Goal: Transaction & Acquisition: Purchase product/service

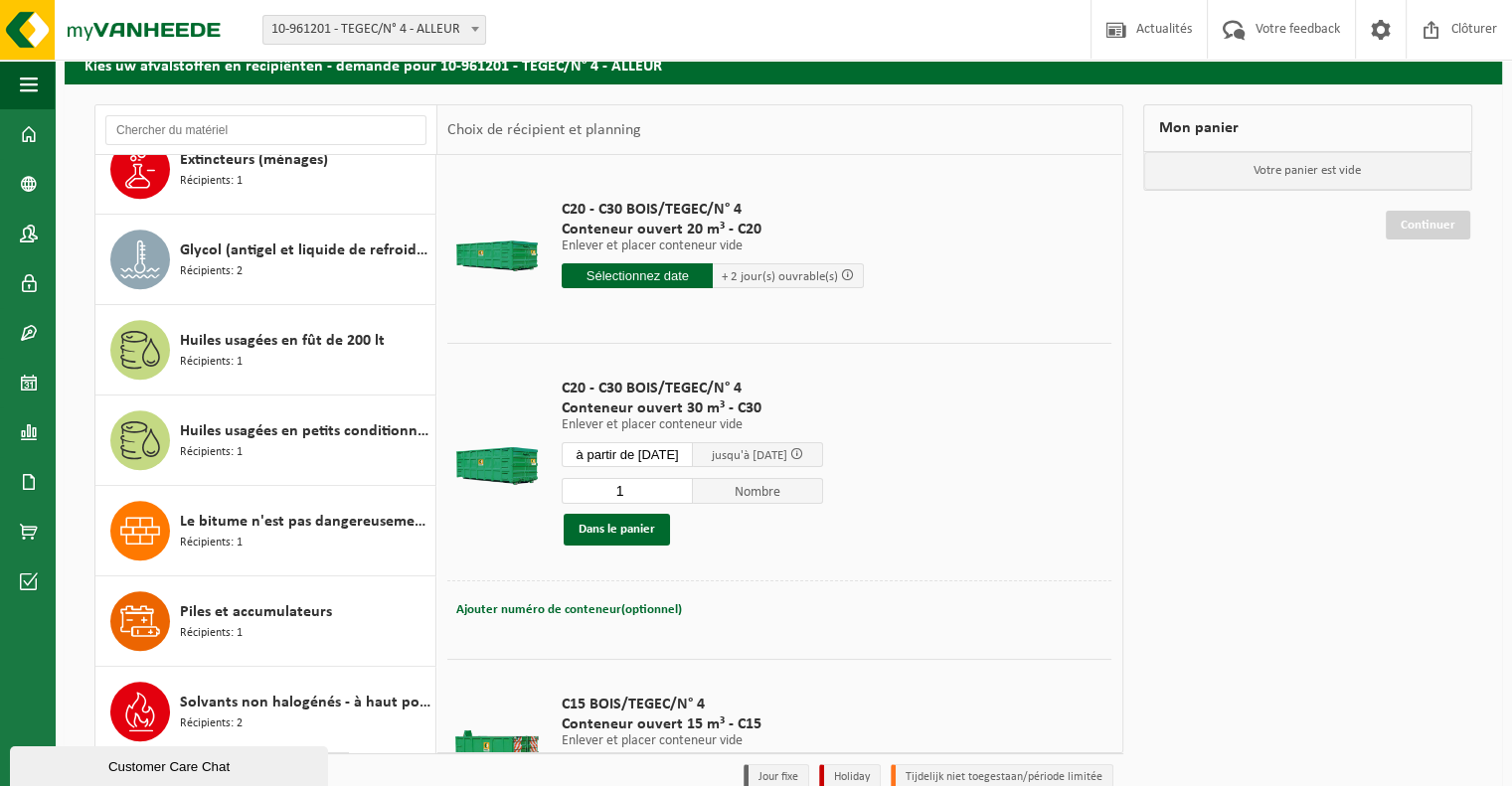
scroll to position [84, 0]
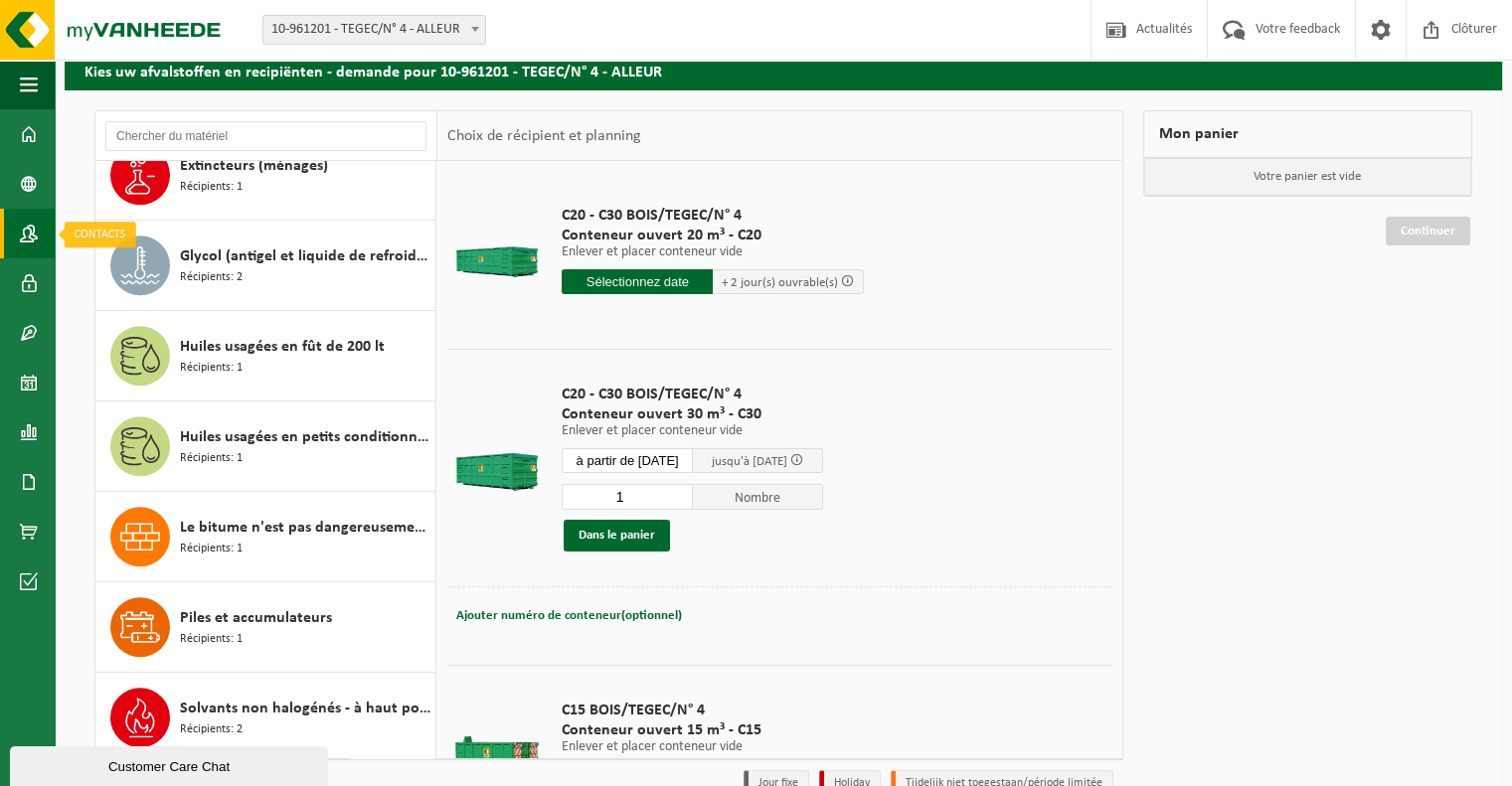
click at [24, 228] on span at bounding box center [29, 234] width 18 height 50
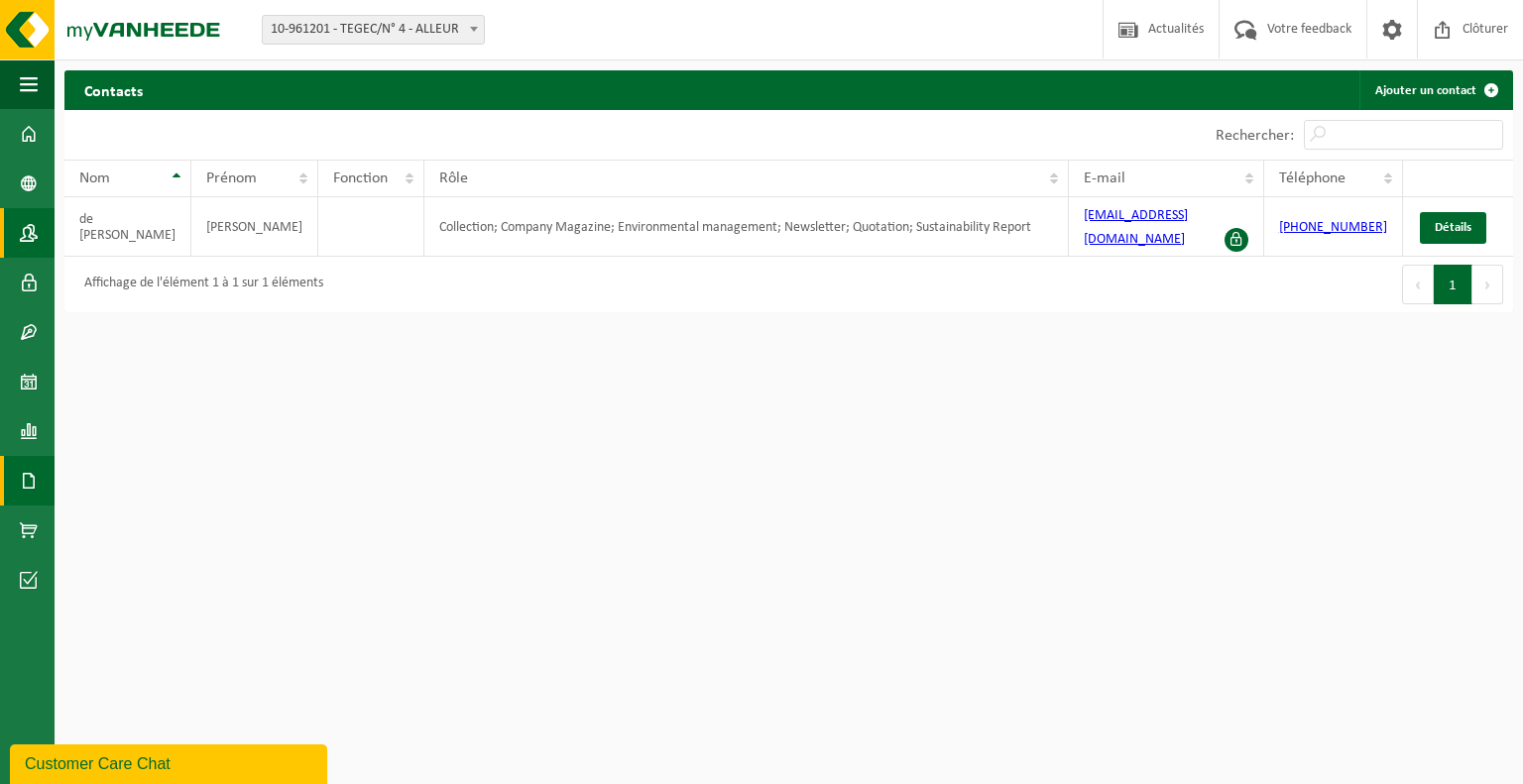
click at [28, 483] on span at bounding box center [29, 481] width 18 height 50
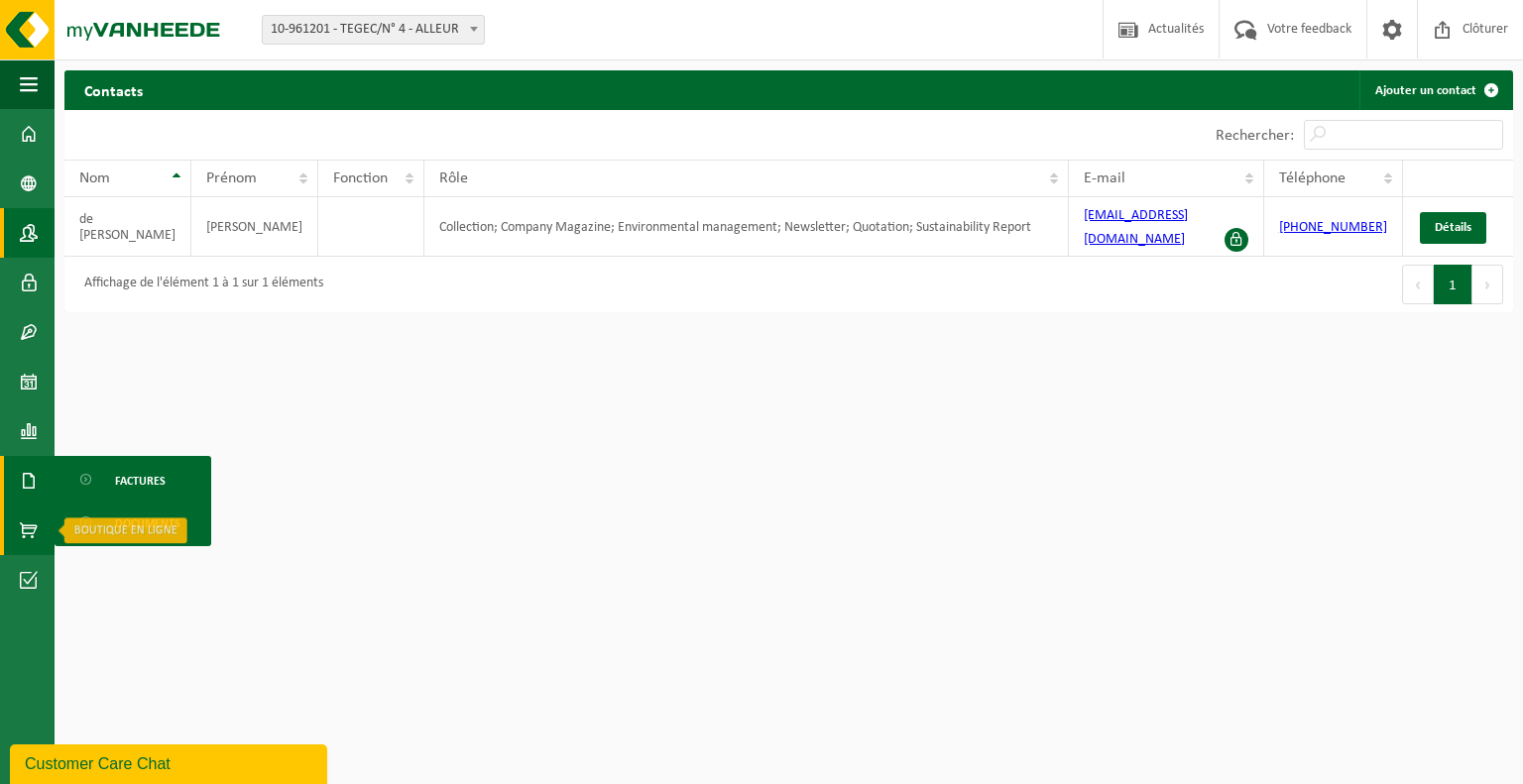
click at [36, 528] on span at bounding box center [29, 530] width 18 height 50
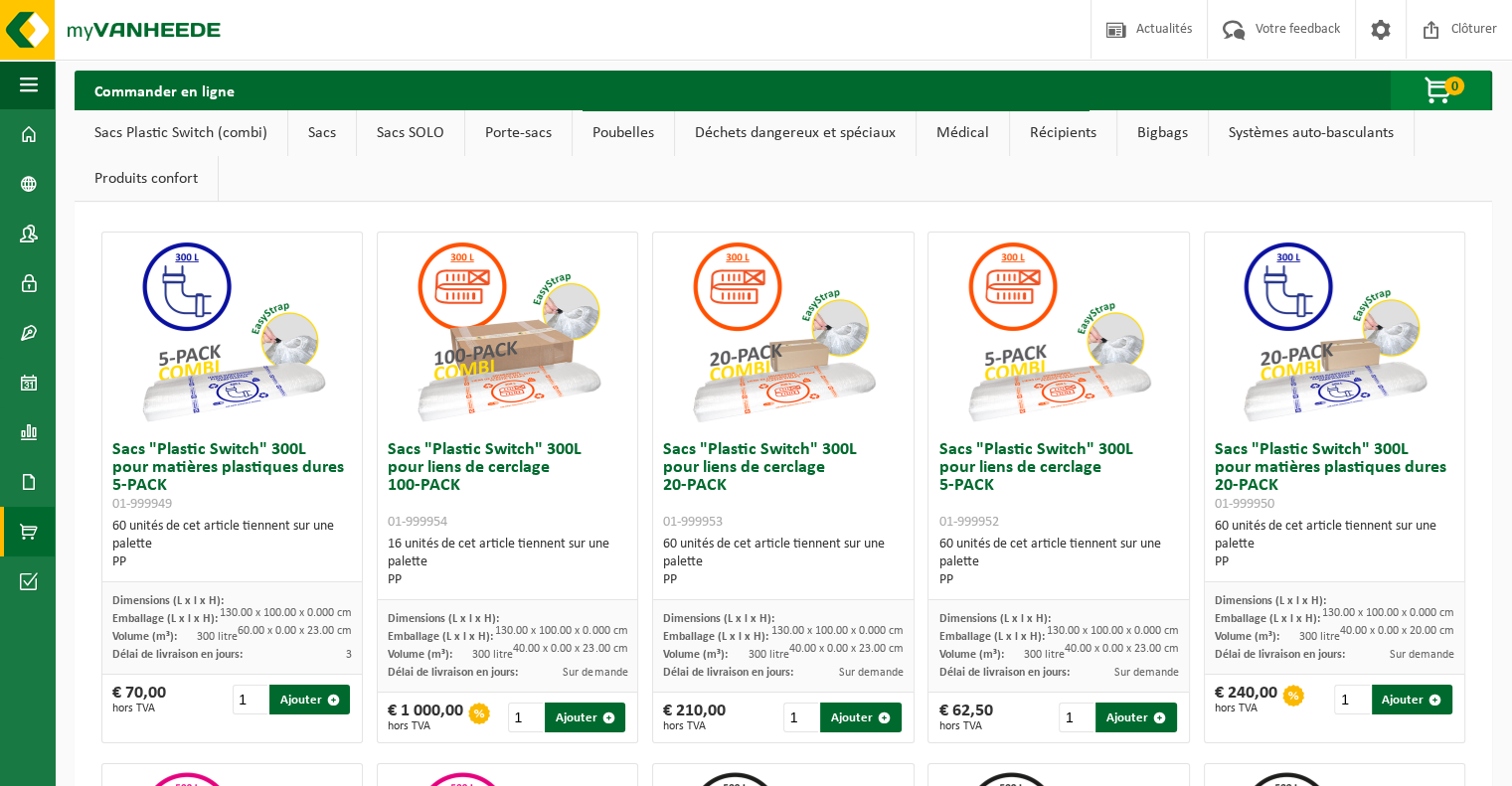
click at [1442, 95] on span "button" at bounding box center [1439, 92] width 100 height 40
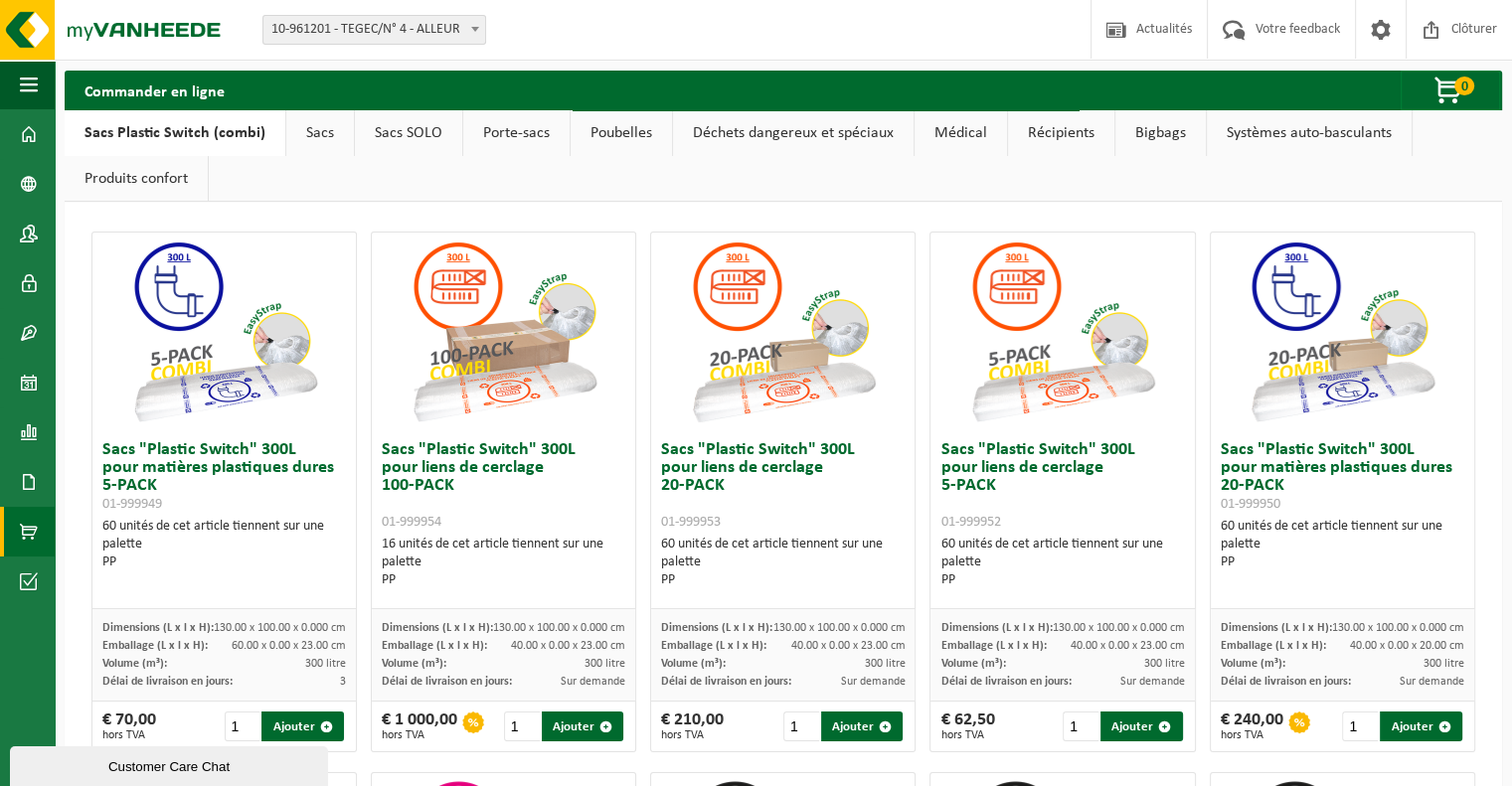
click at [603, 133] on link "Poubelles" at bounding box center [620, 133] width 101 height 46
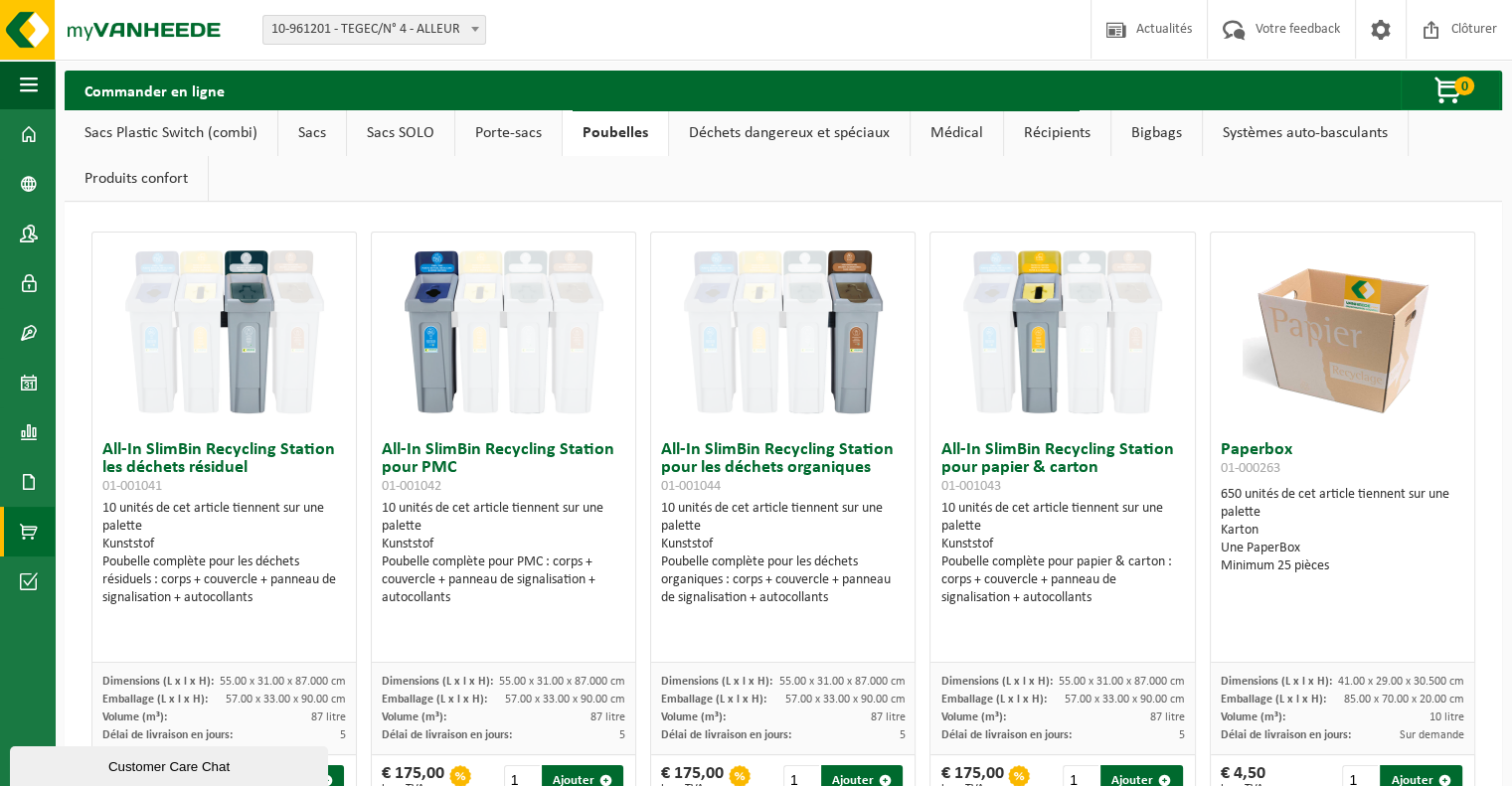
click at [500, 138] on link "Porte-sacs" at bounding box center [508, 133] width 106 height 46
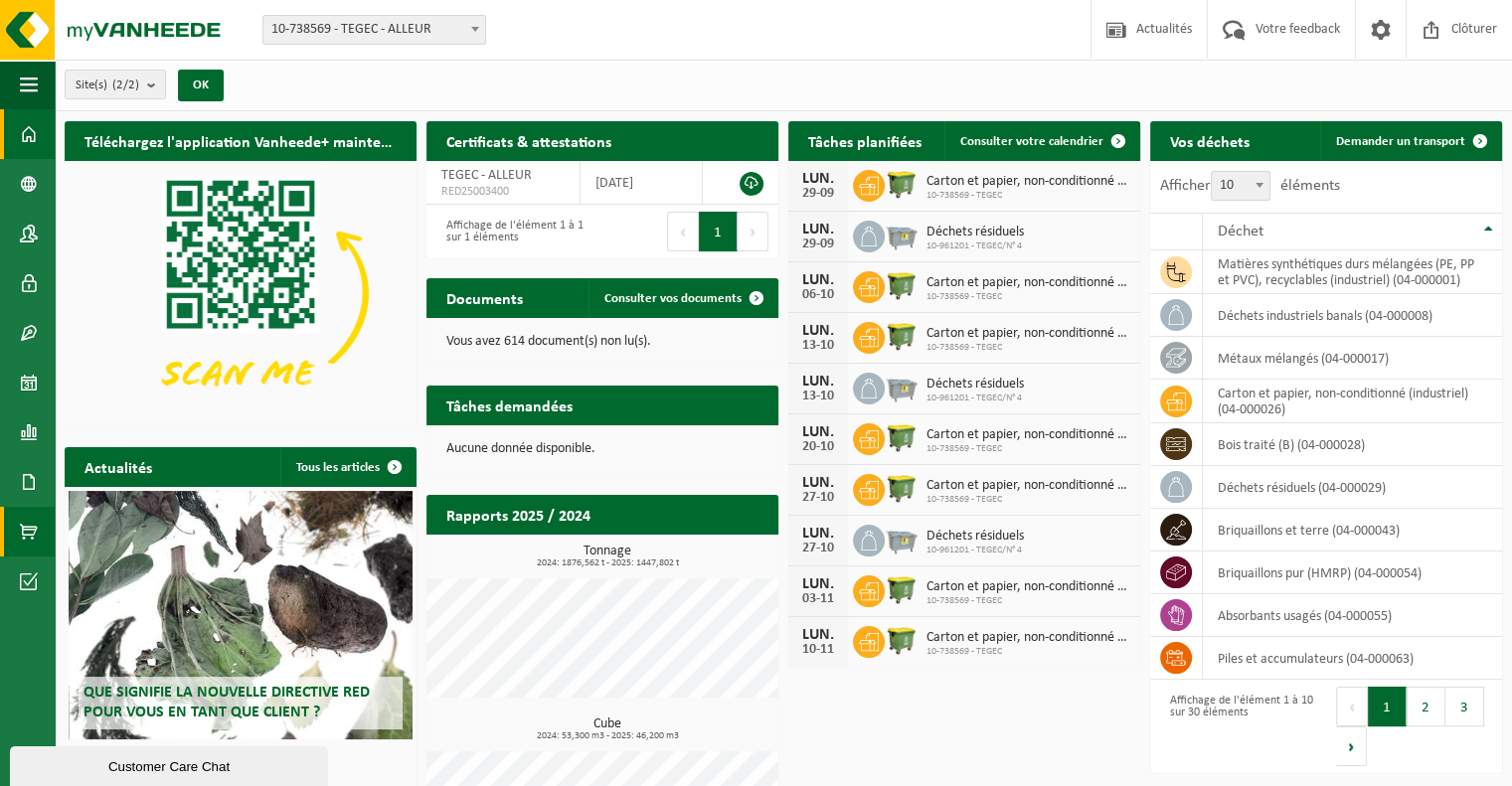
click at [23, 521] on span at bounding box center [29, 531] width 18 height 50
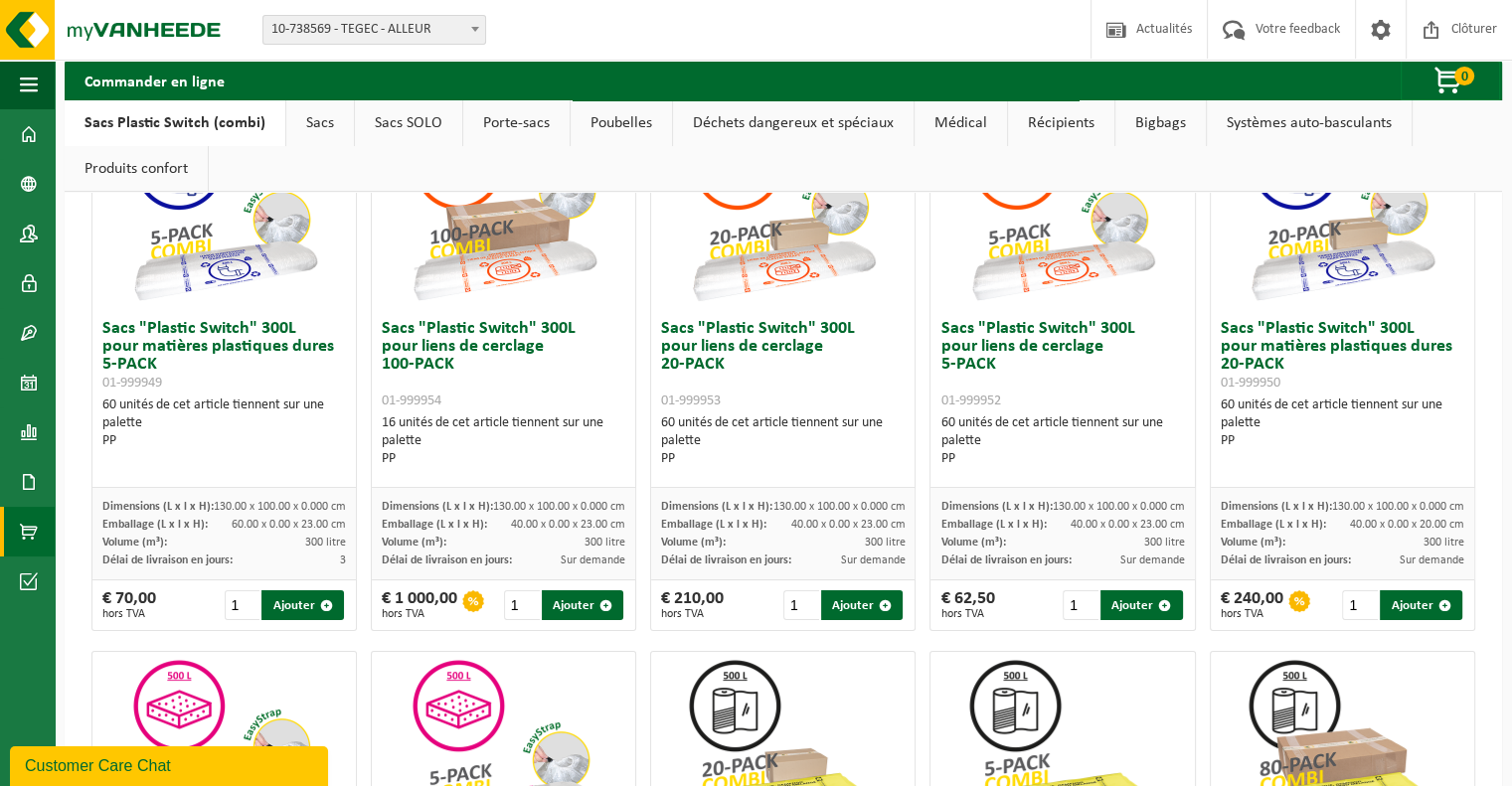
scroll to position [100, 0]
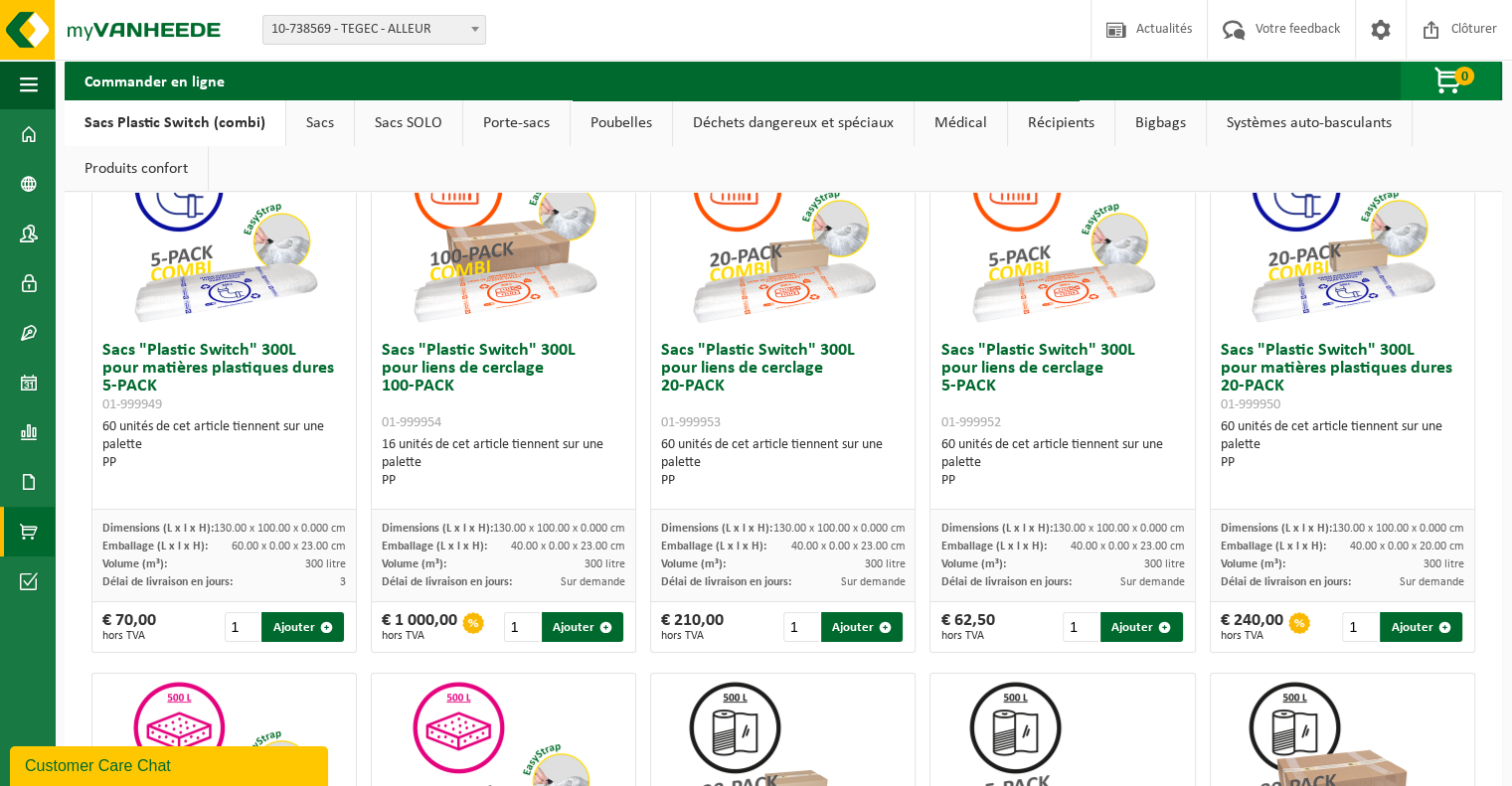
click at [1453, 82] on span "button" at bounding box center [1449, 82] width 100 height 40
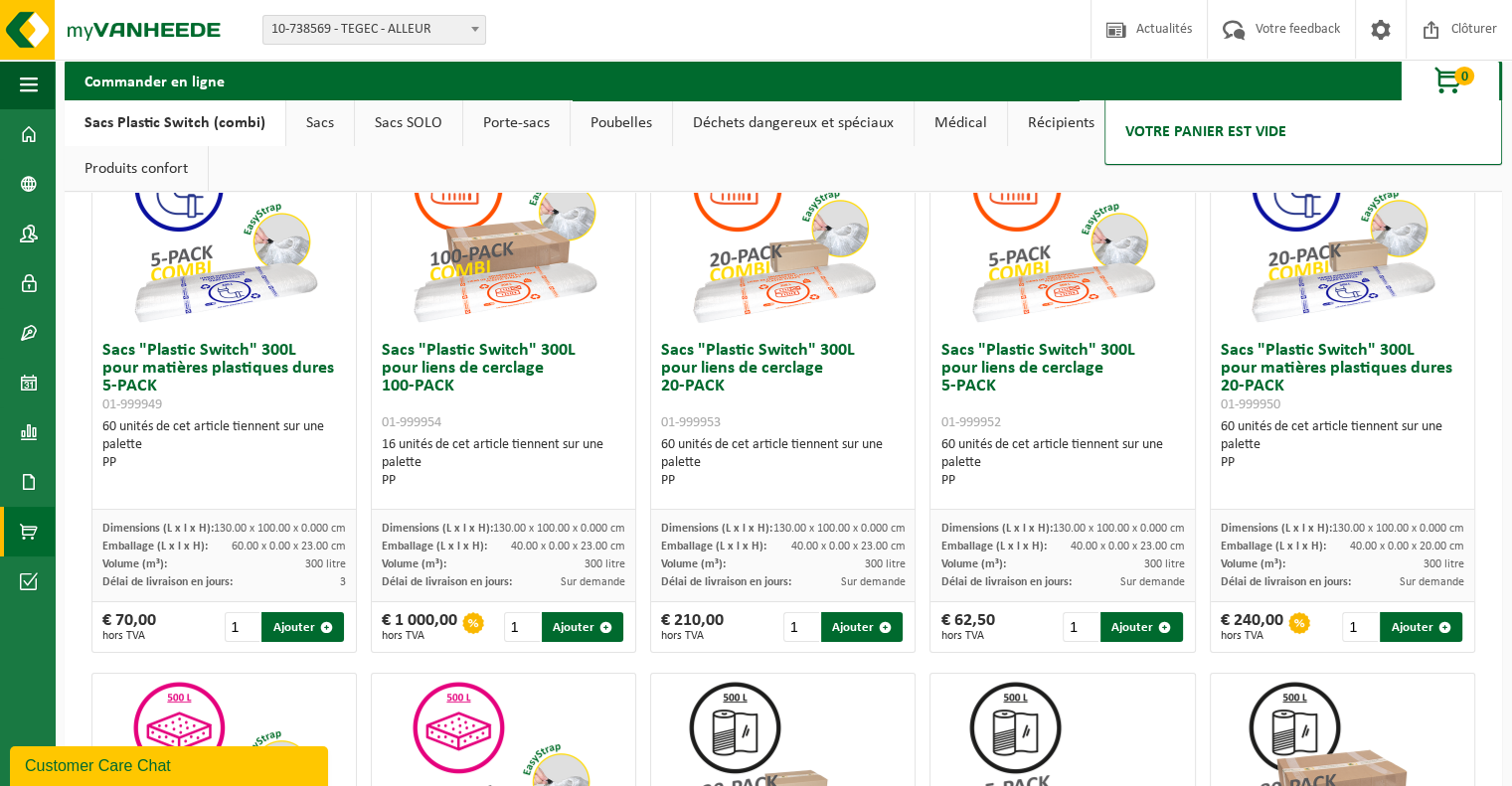
click at [1302, 72] on div "Commander en ligne 0 Votre panier est vide" at bounding box center [783, 81] width 1437 height 40
click at [1064, 85] on div "Commander en ligne 0 Votre panier est vide" at bounding box center [783, 81] width 1437 height 40
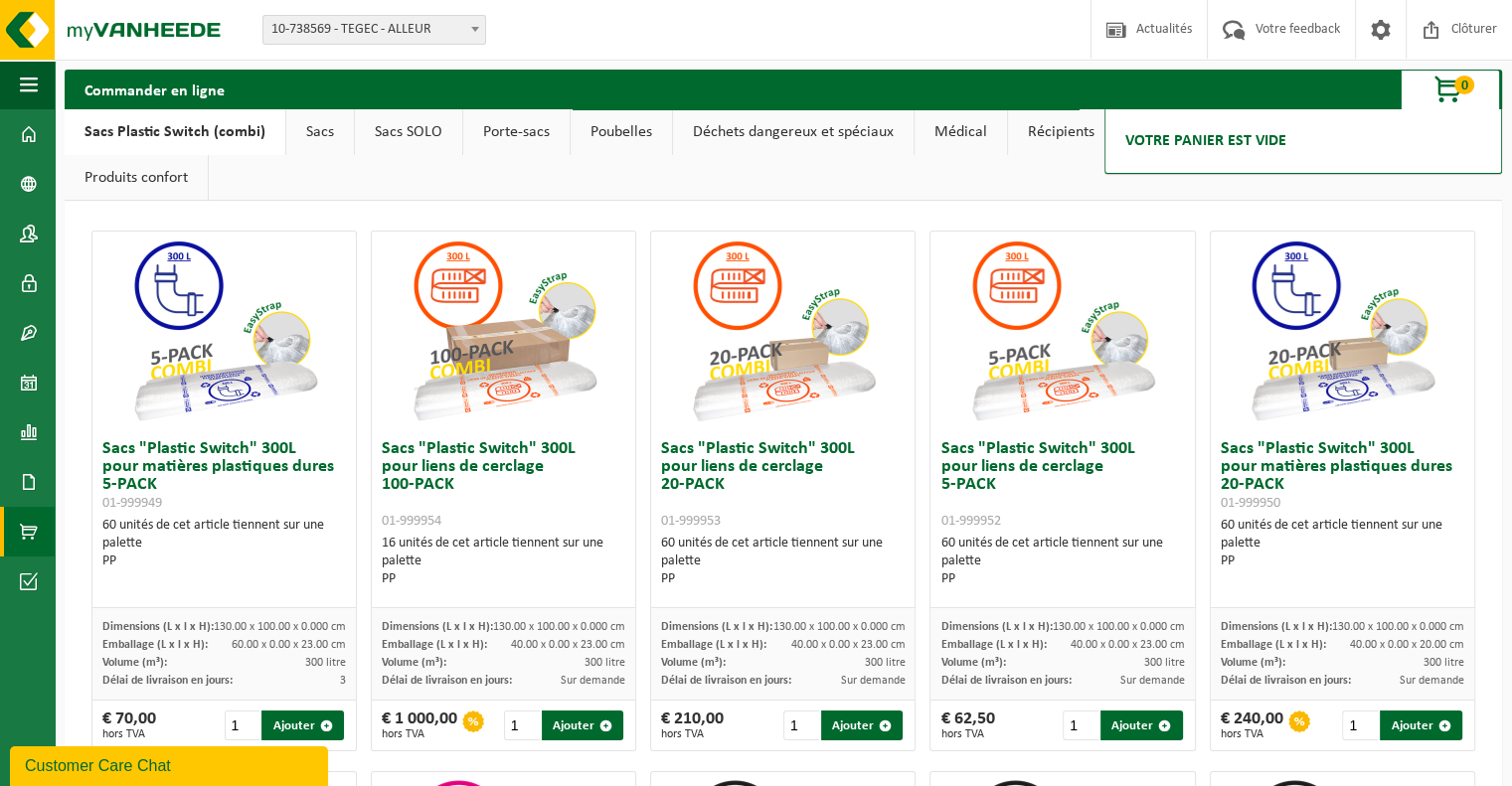
scroll to position [0, 0]
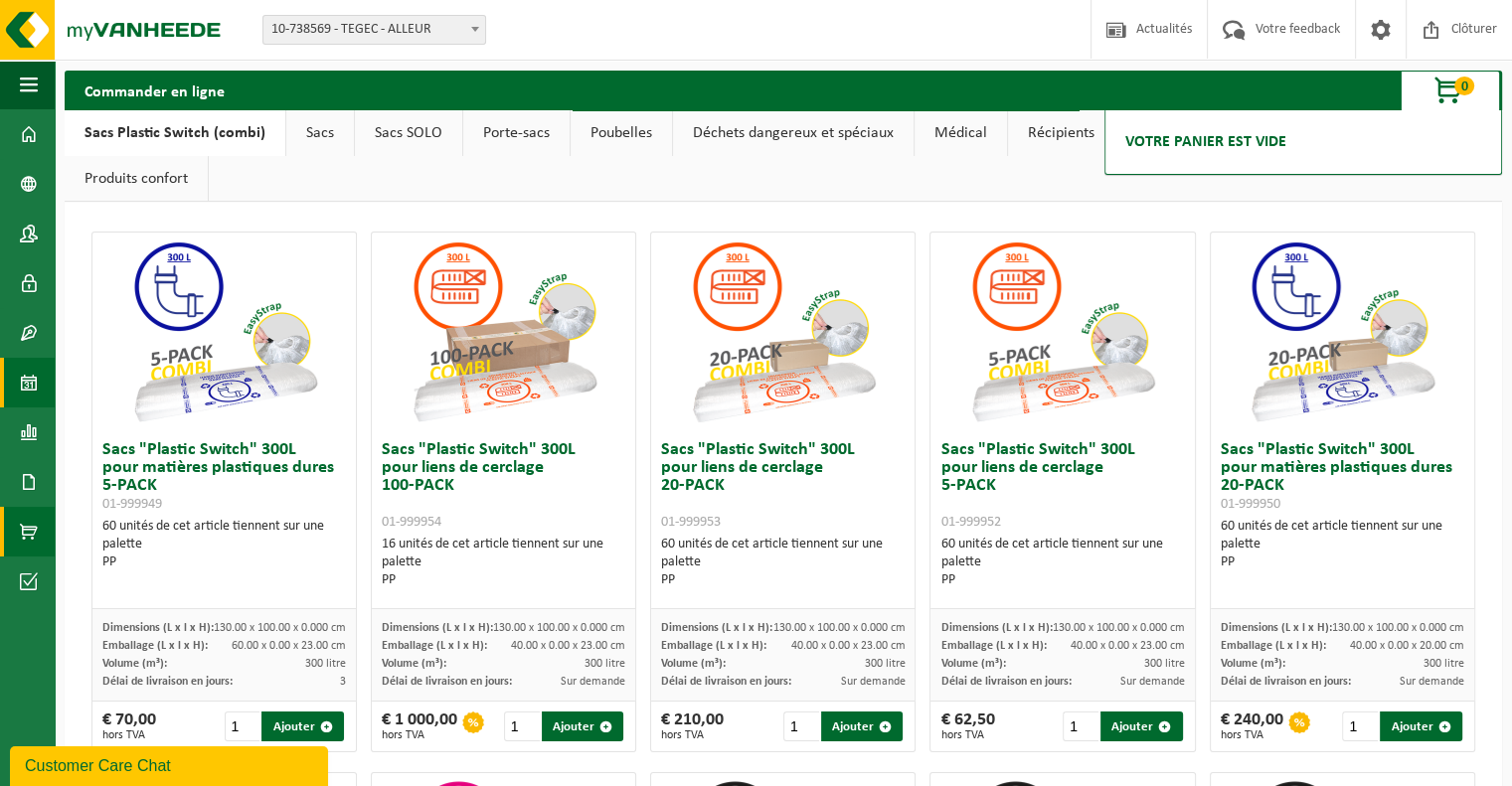
click at [35, 390] on span at bounding box center [29, 383] width 18 height 50
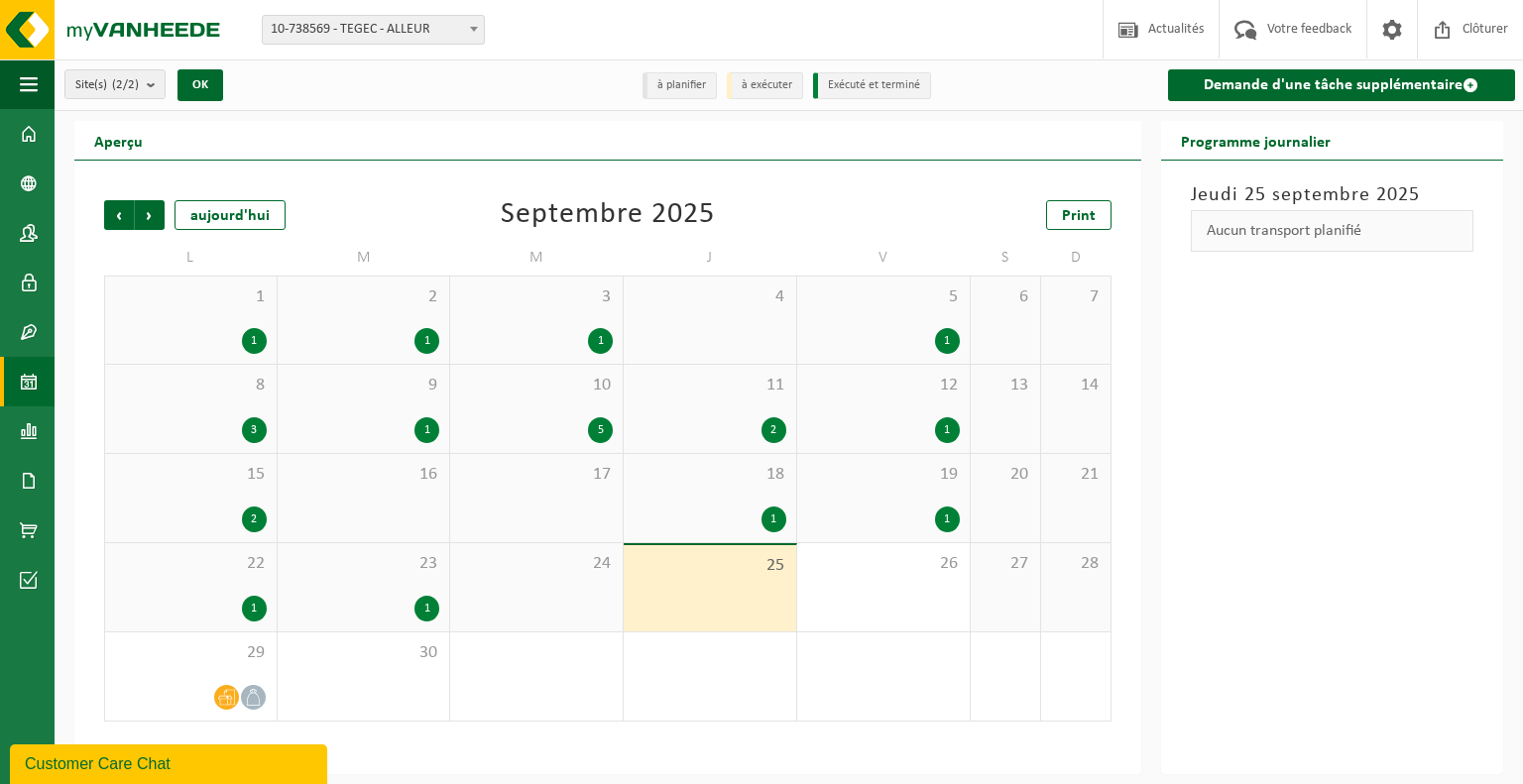
click at [252, 503] on div "15 2" at bounding box center [190, 498] width 171 height 89
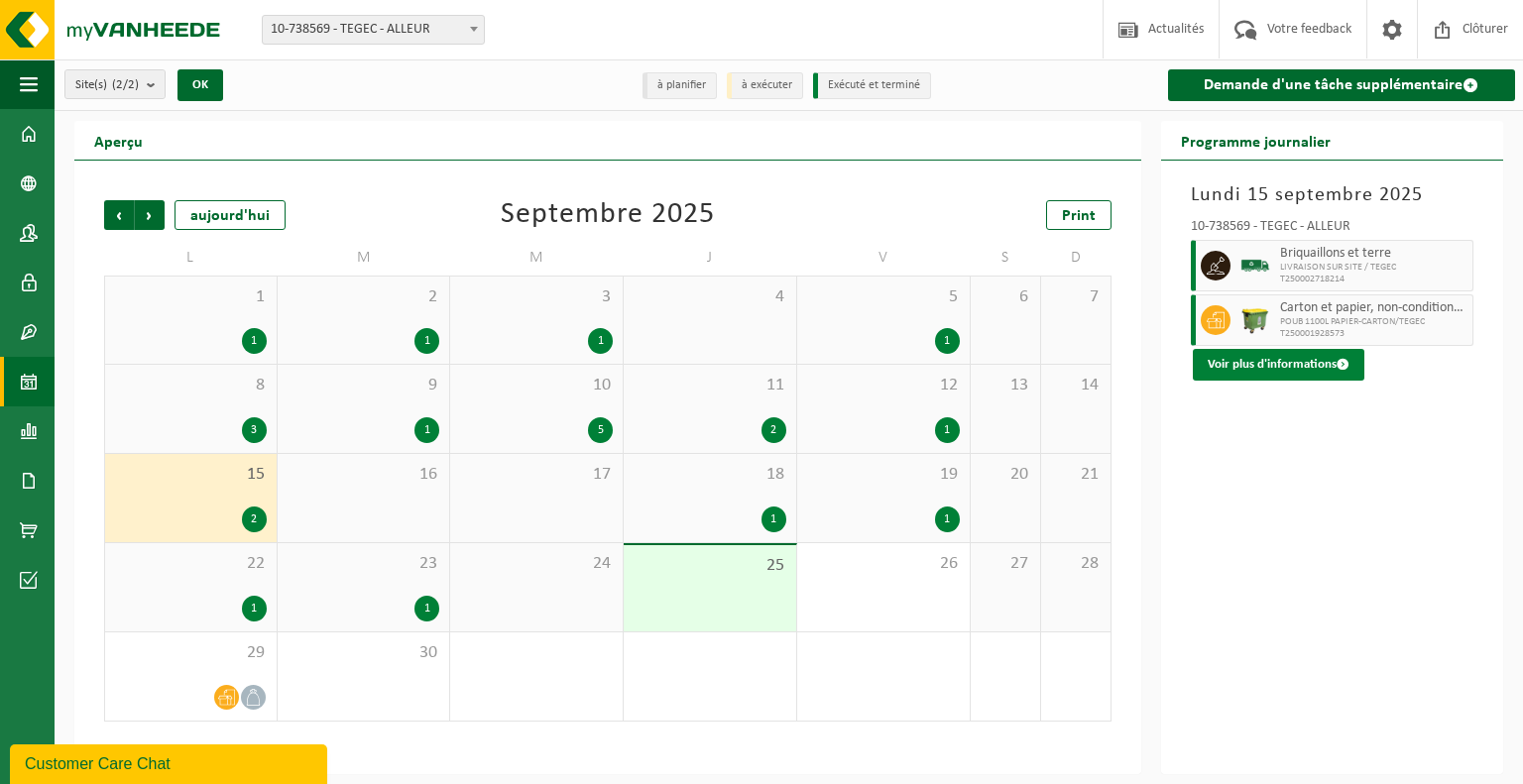
click at [1267, 361] on button "Voir plus d'informations" at bounding box center [1279, 365] width 171 height 32
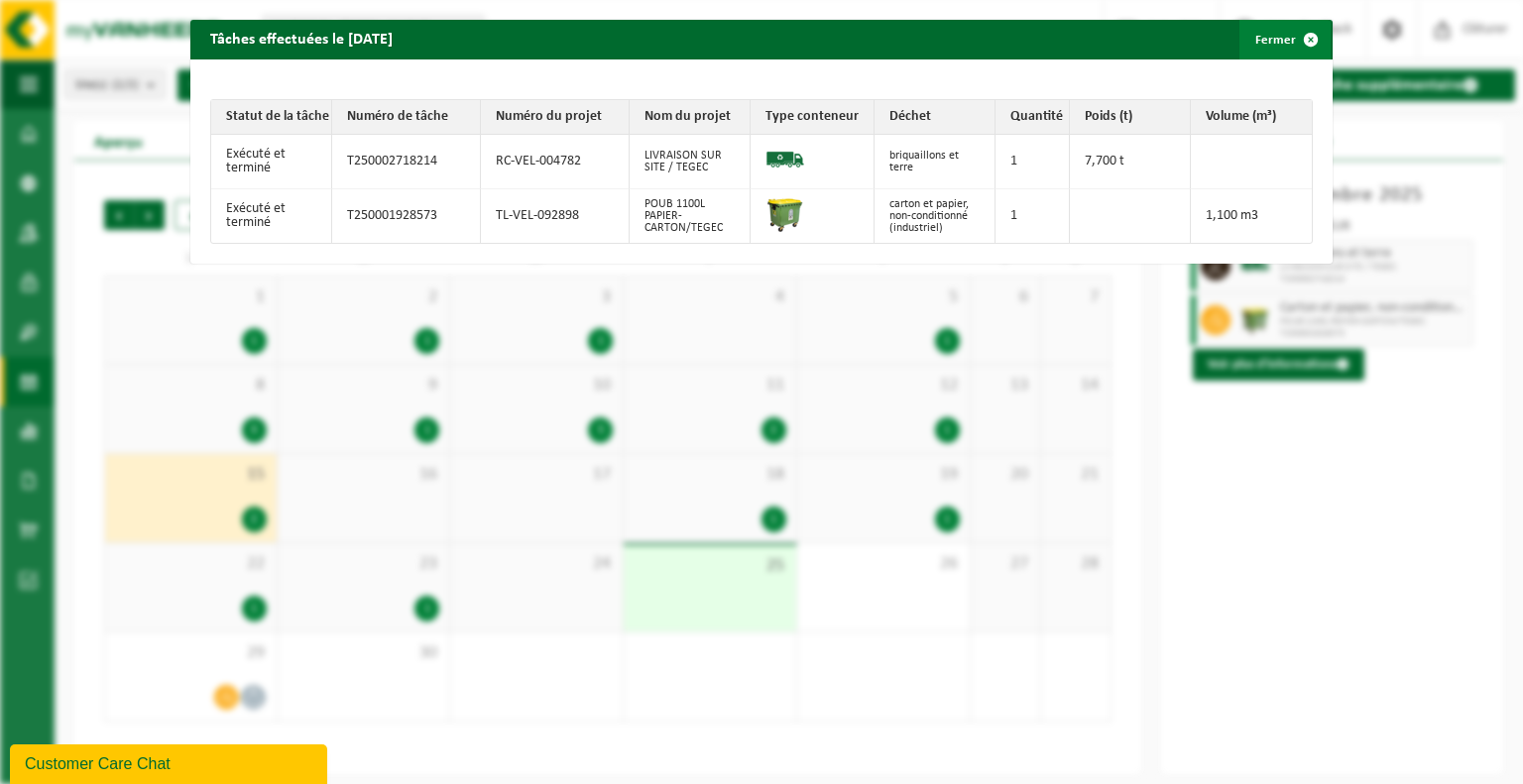
click at [1302, 44] on span "button" at bounding box center [1312, 40] width 40 height 40
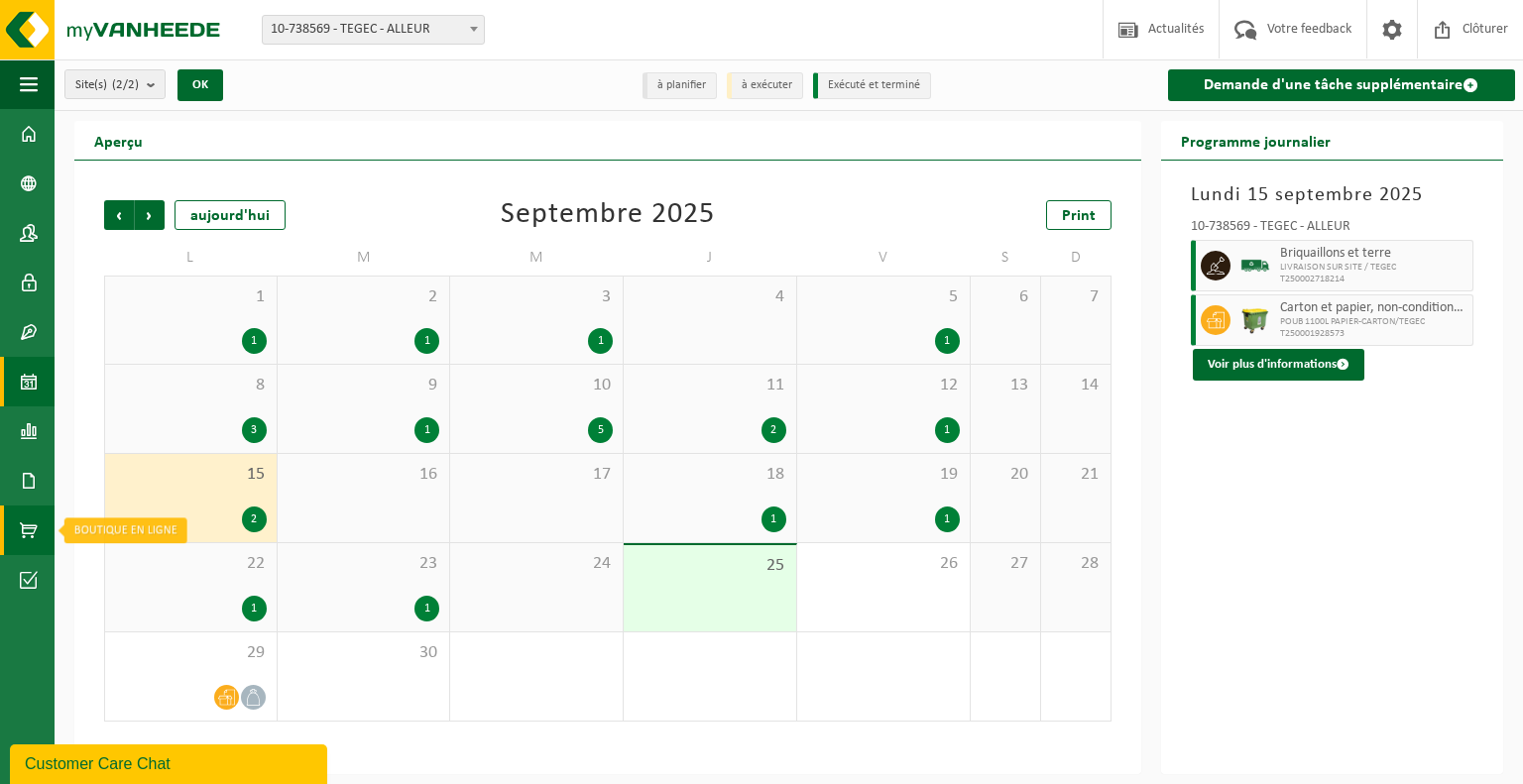
click at [24, 523] on span at bounding box center [29, 530] width 18 height 50
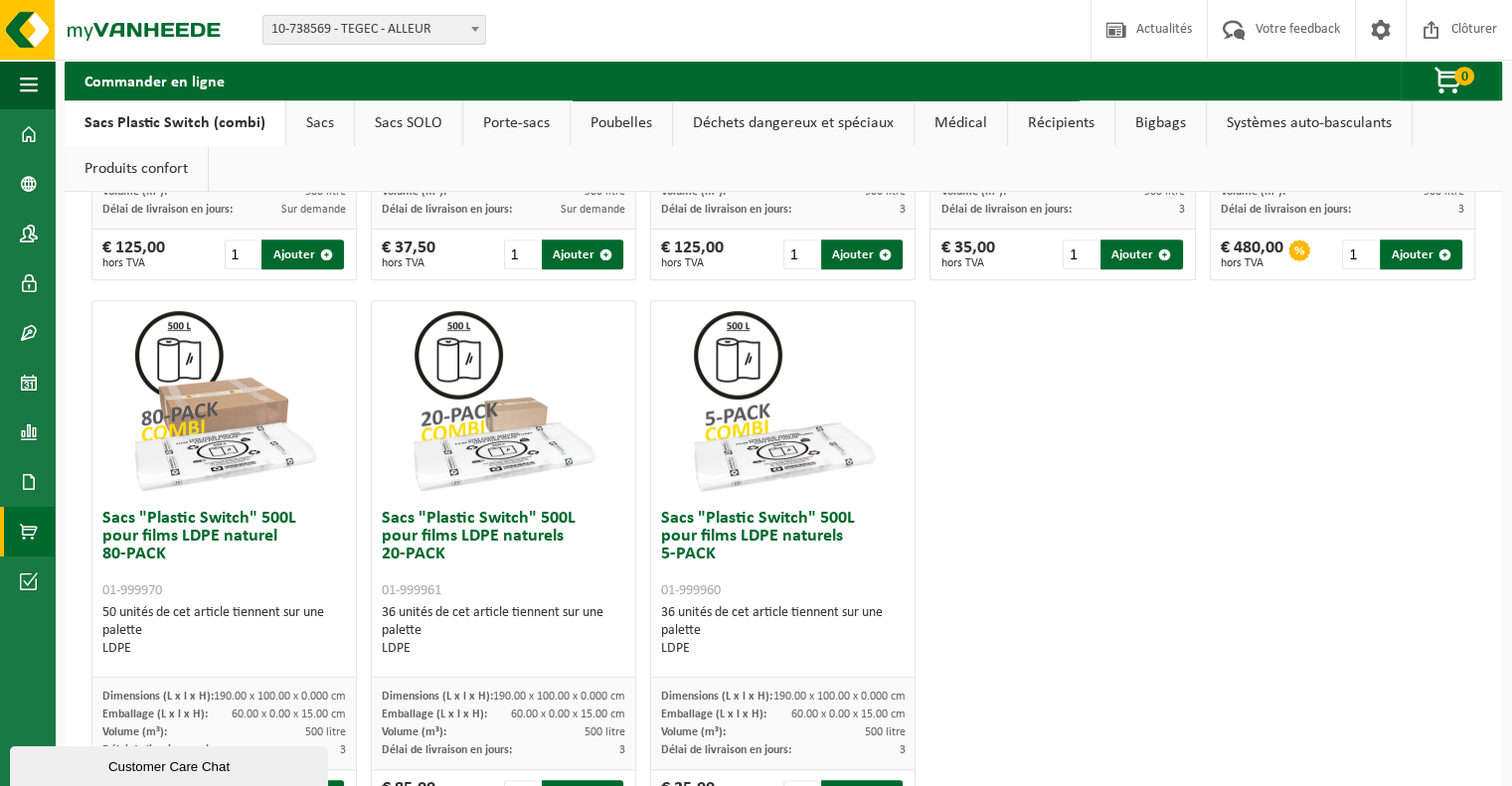
scroll to position [1095, 0]
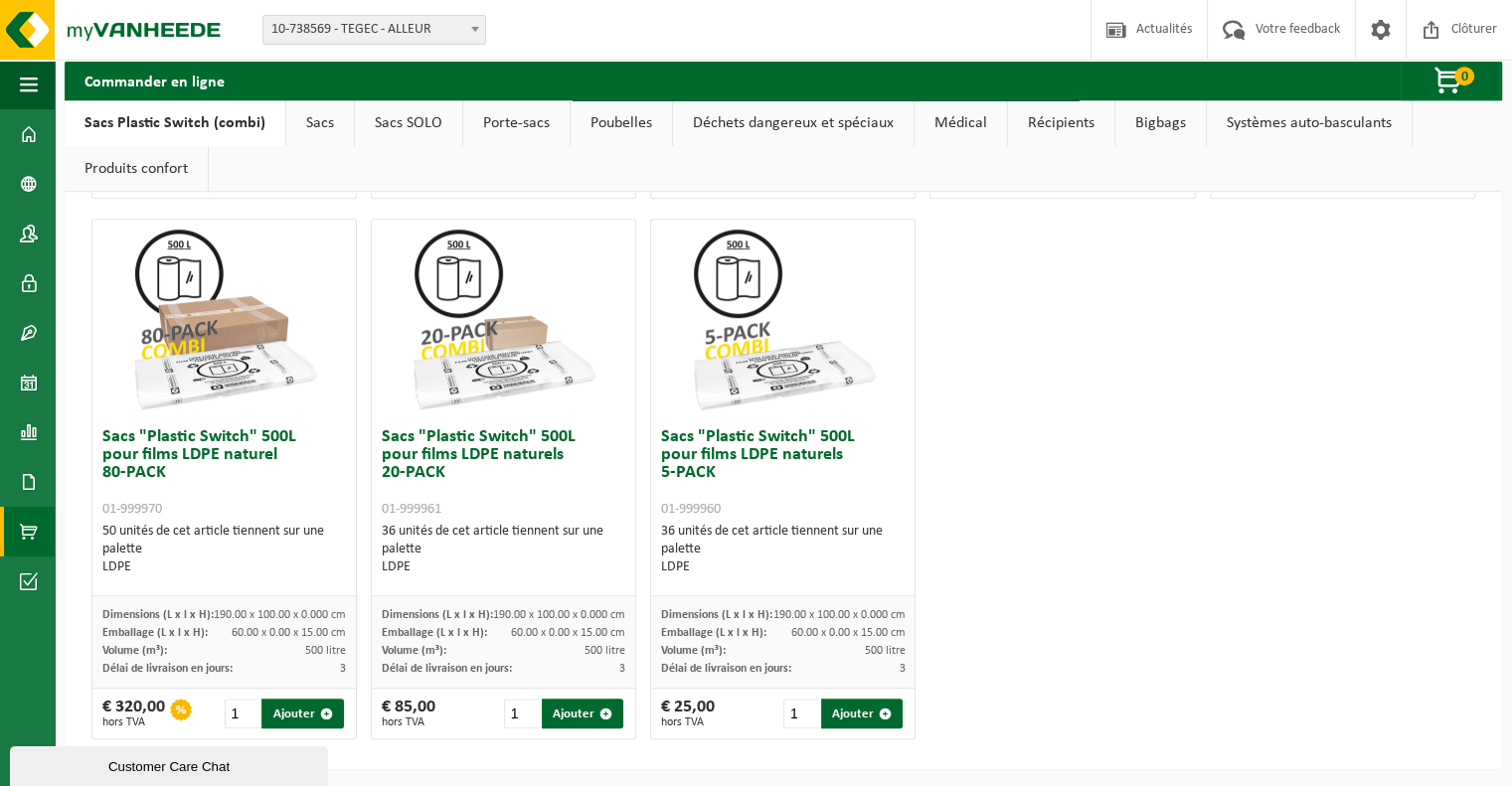
click at [593, 123] on link "Poubelles" at bounding box center [620, 124] width 101 height 46
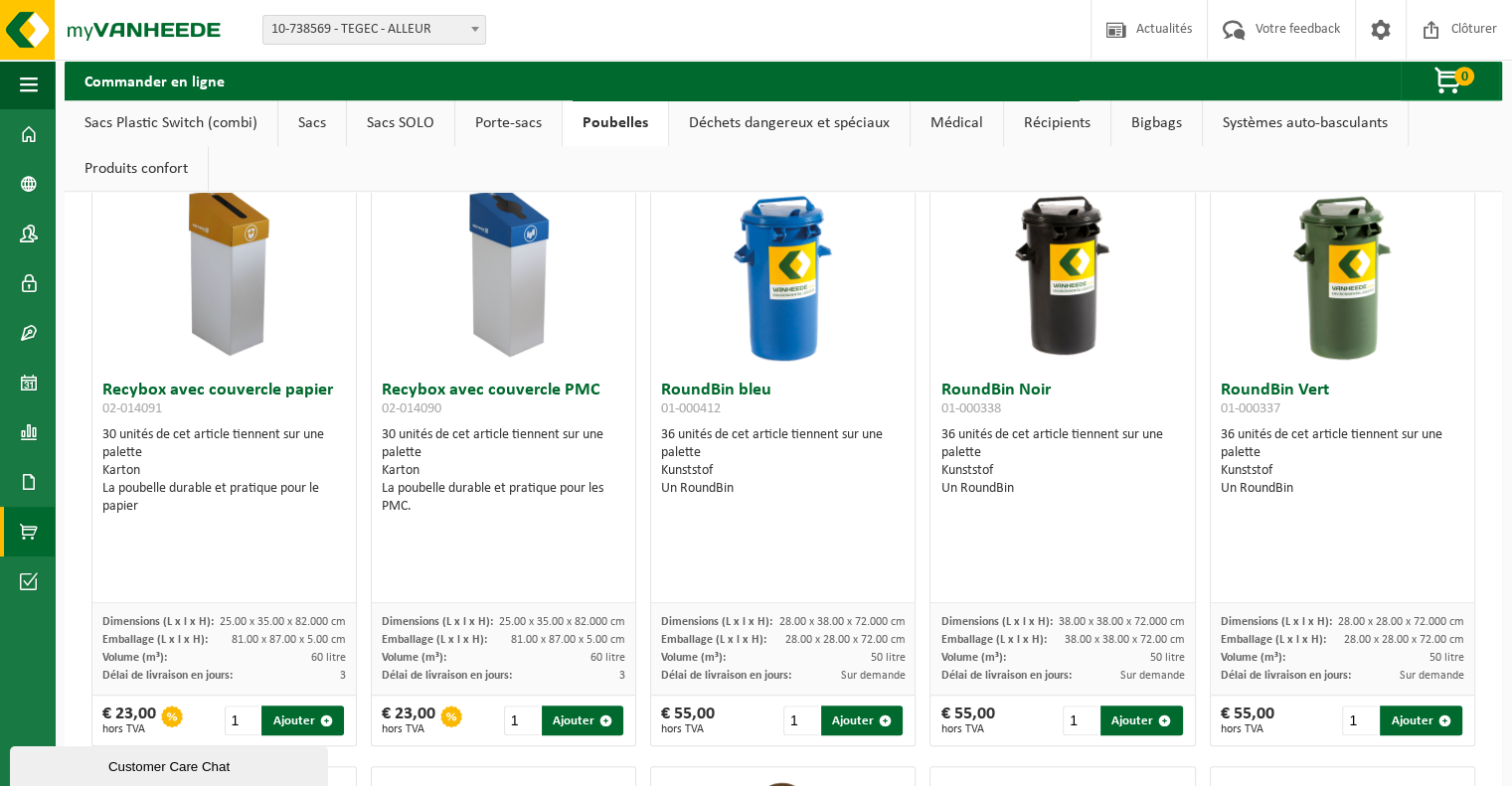
click at [474, 119] on link "Porte-sacs" at bounding box center [508, 124] width 106 height 46
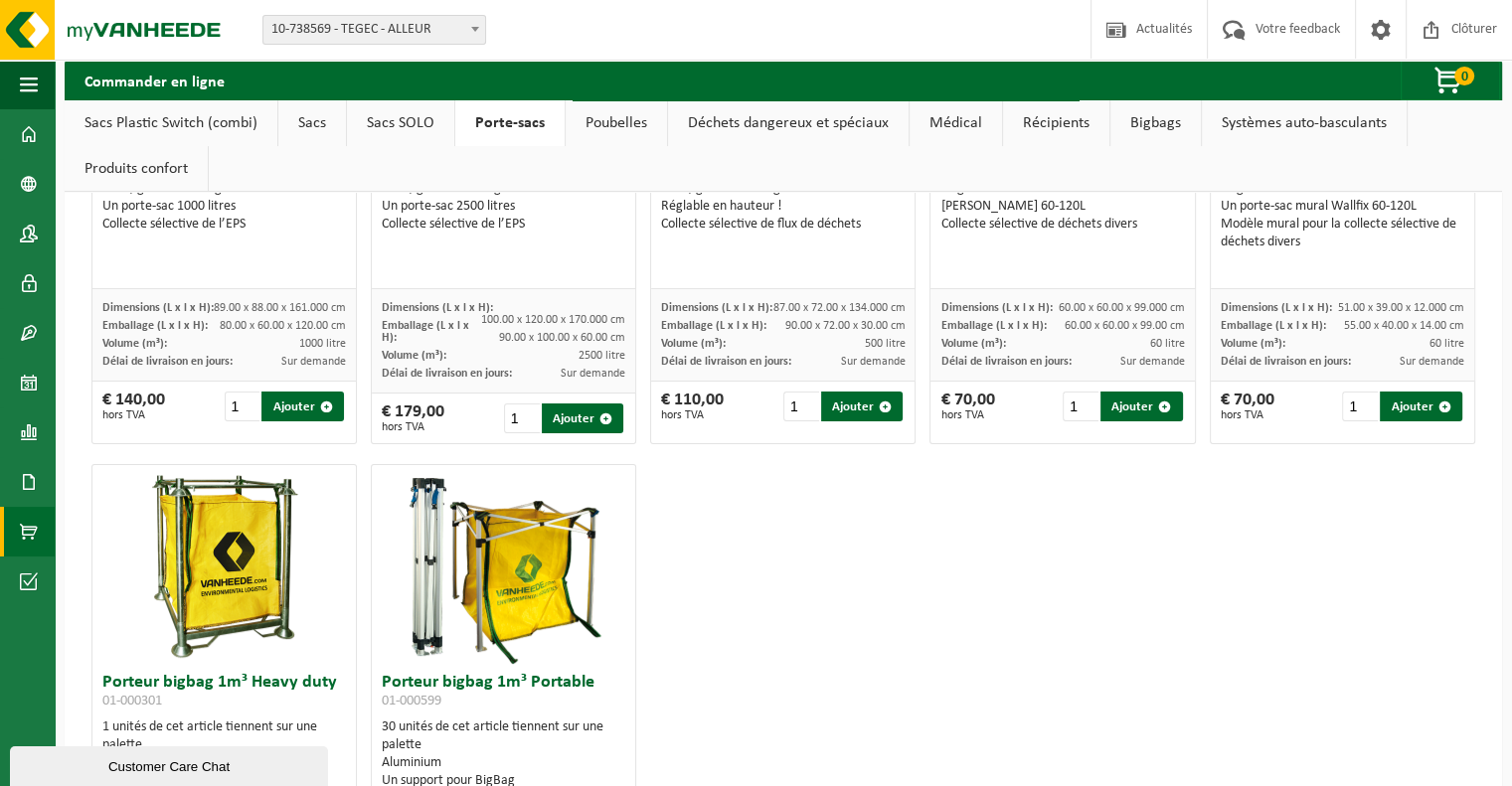
scroll to position [26, 0]
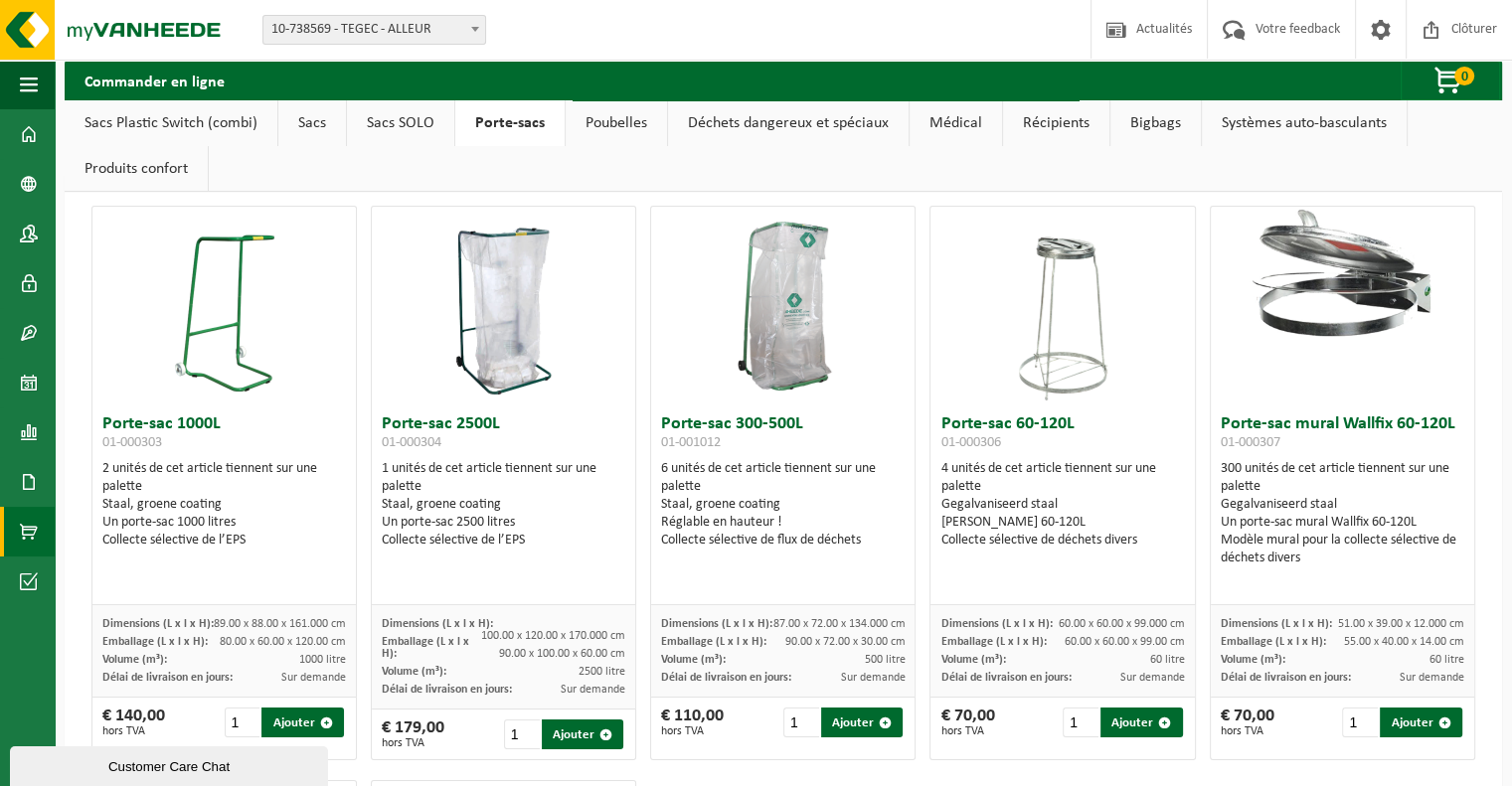
click at [308, 131] on link "Sacs" at bounding box center [313, 124] width 68 height 46
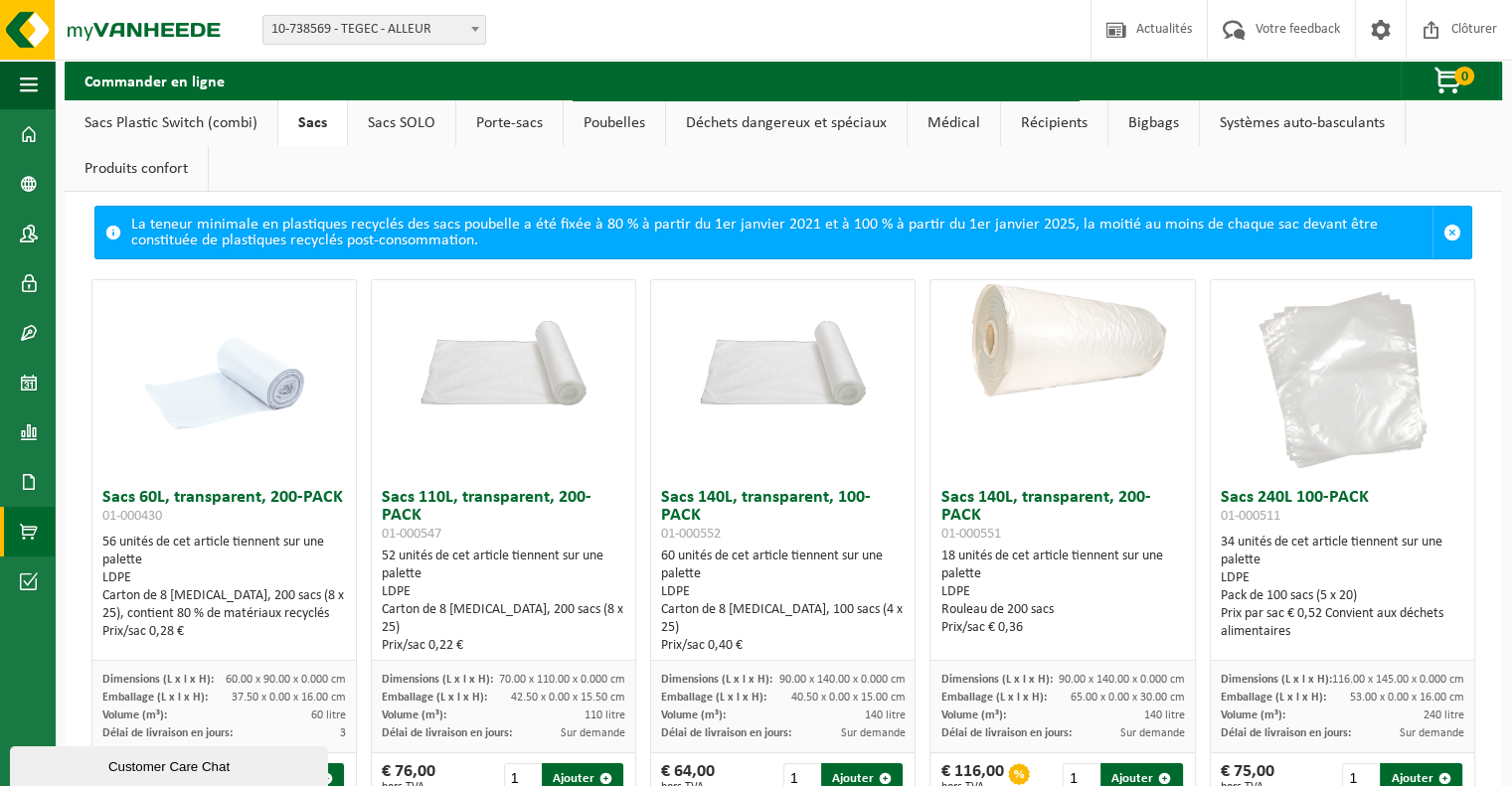
click at [153, 130] on link "Sacs Plastic Switch (combi)" at bounding box center [171, 124] width 213 height 46
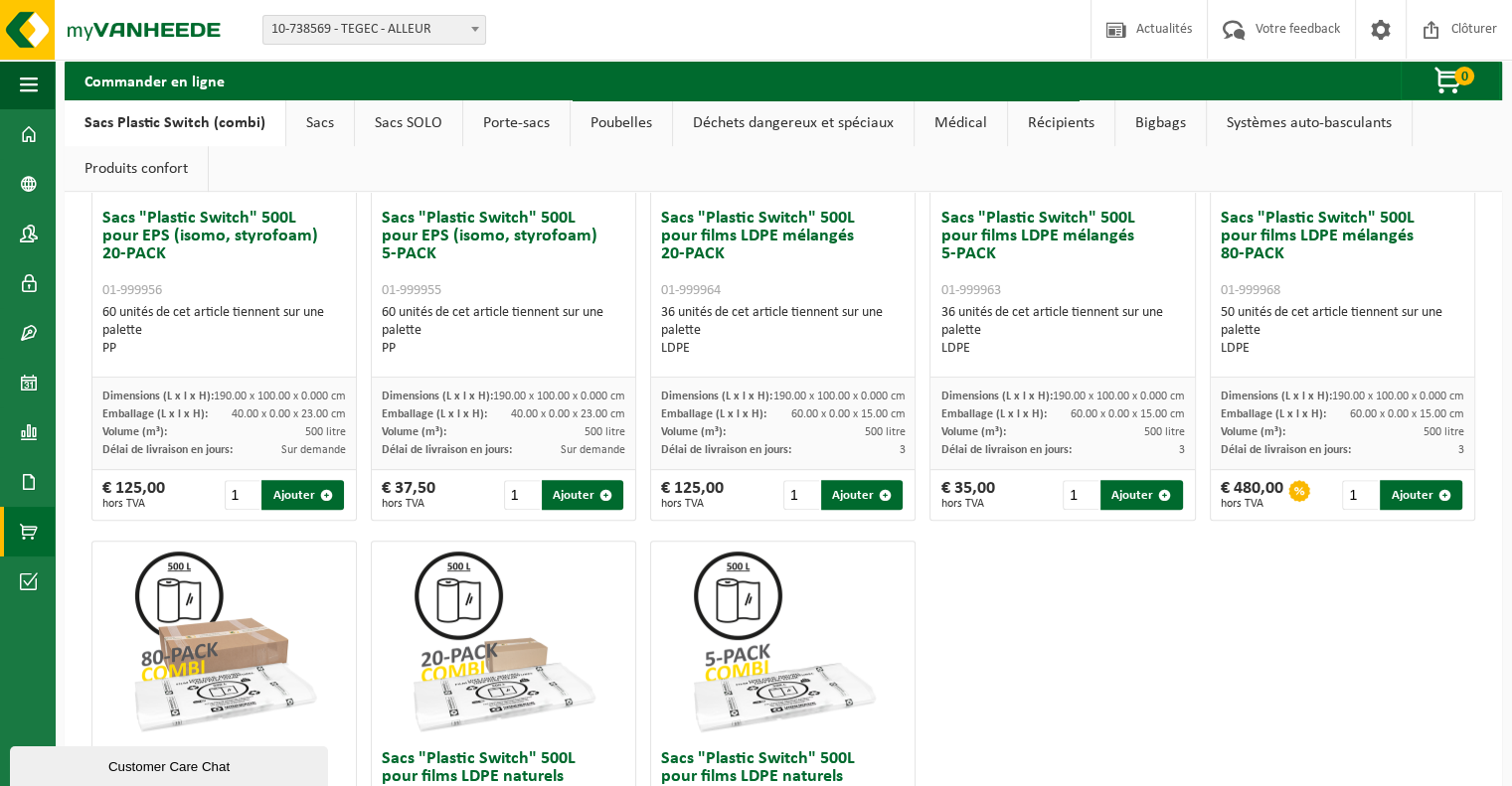
scroll to position [597, 0]
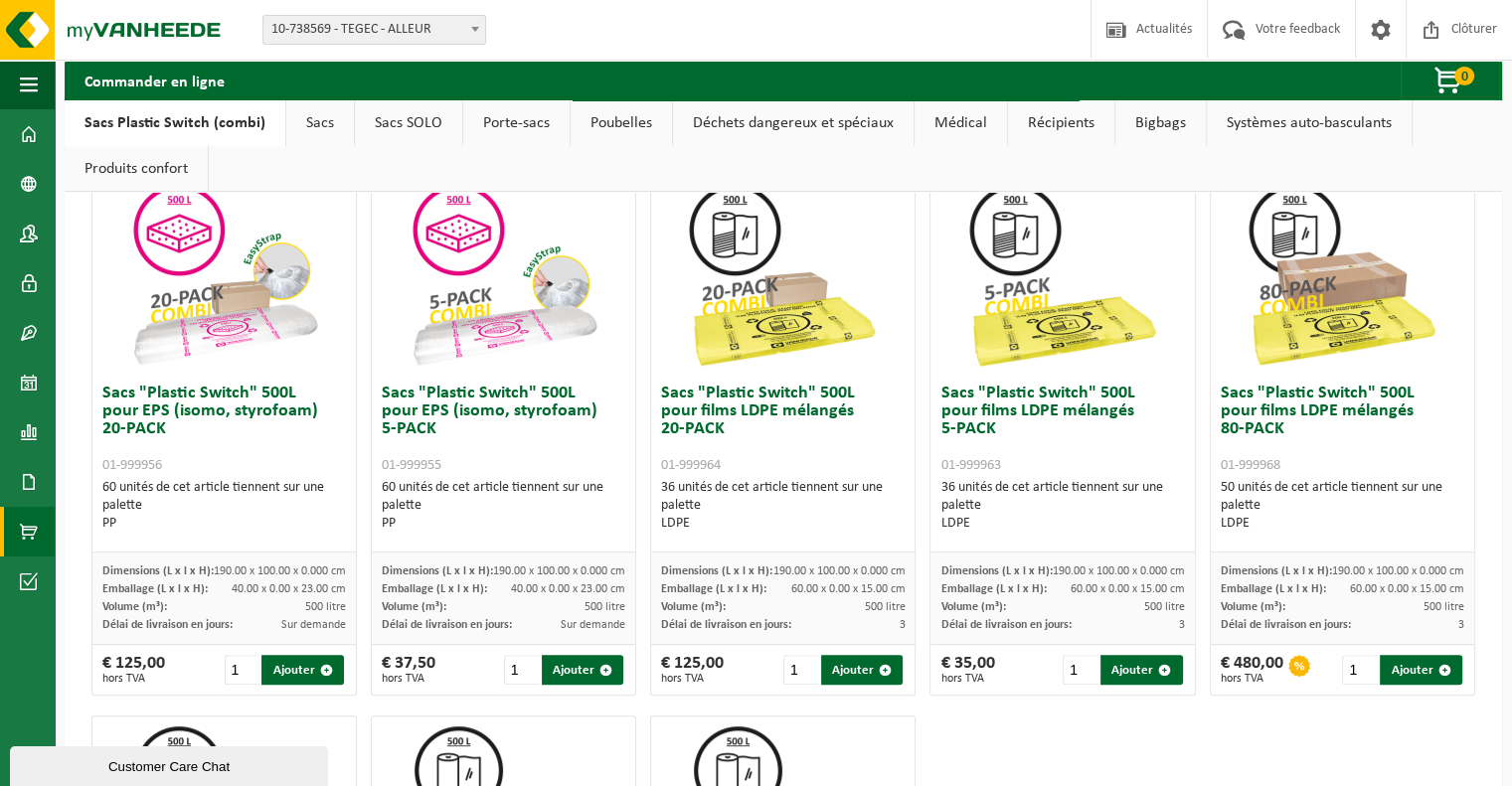
click at [512, 126] on link "Porte-sacs" at bounding box center [516, 124] width 106 height 46
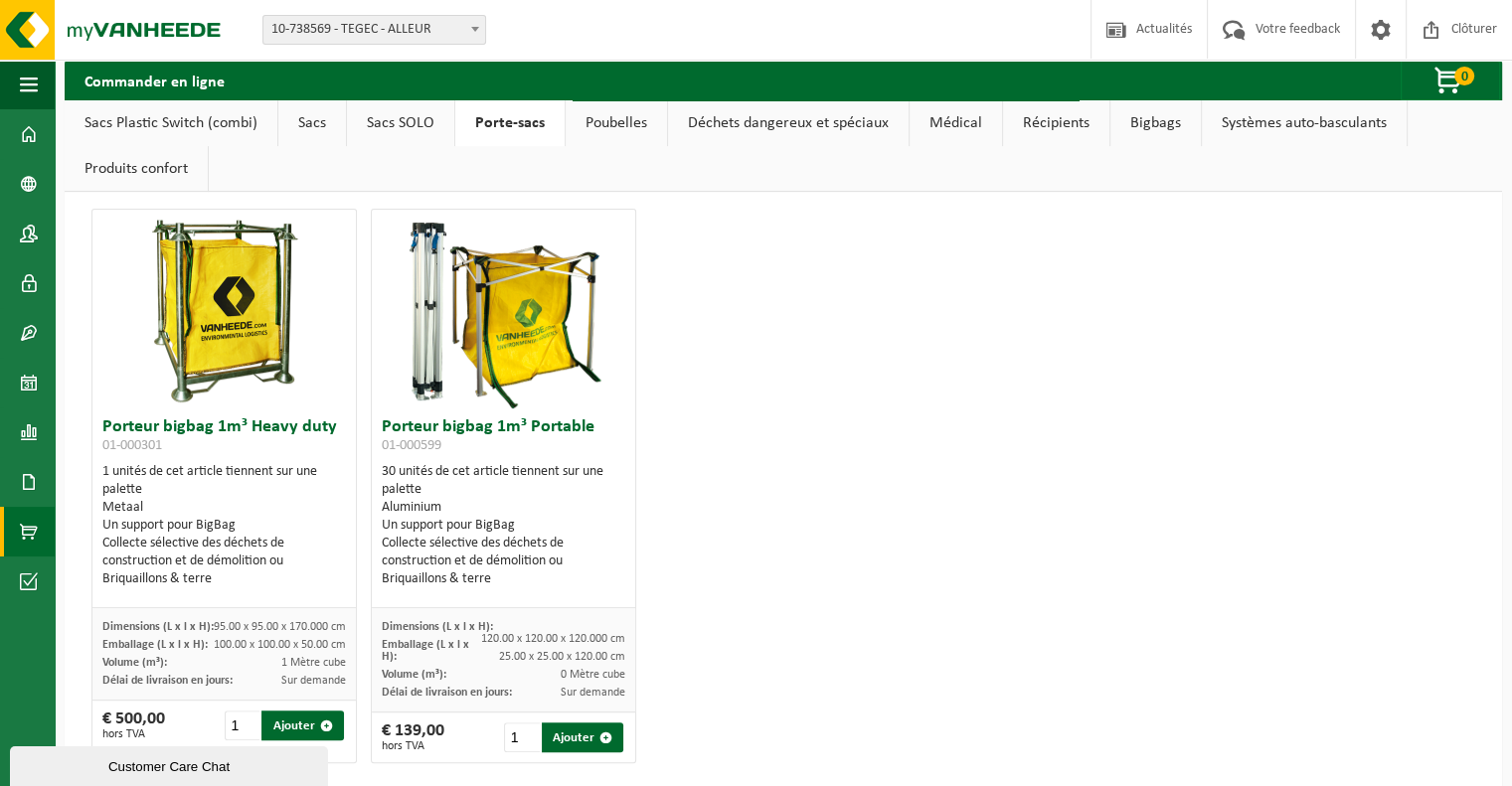
click at [612, 130] on link "Poubelles" at bounding box center [615, 124] width 101 height 46
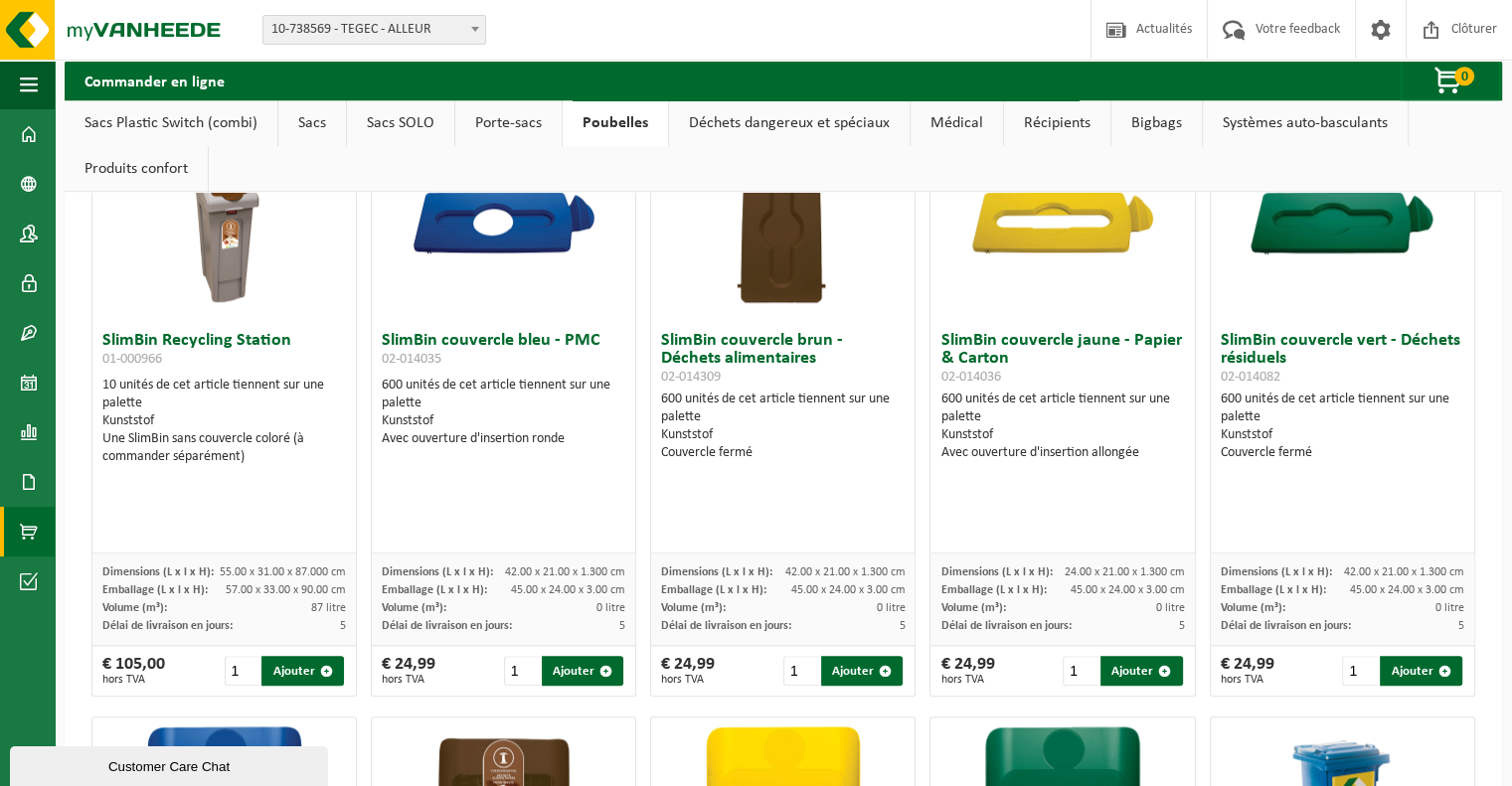
scroll to position [1845, 0]
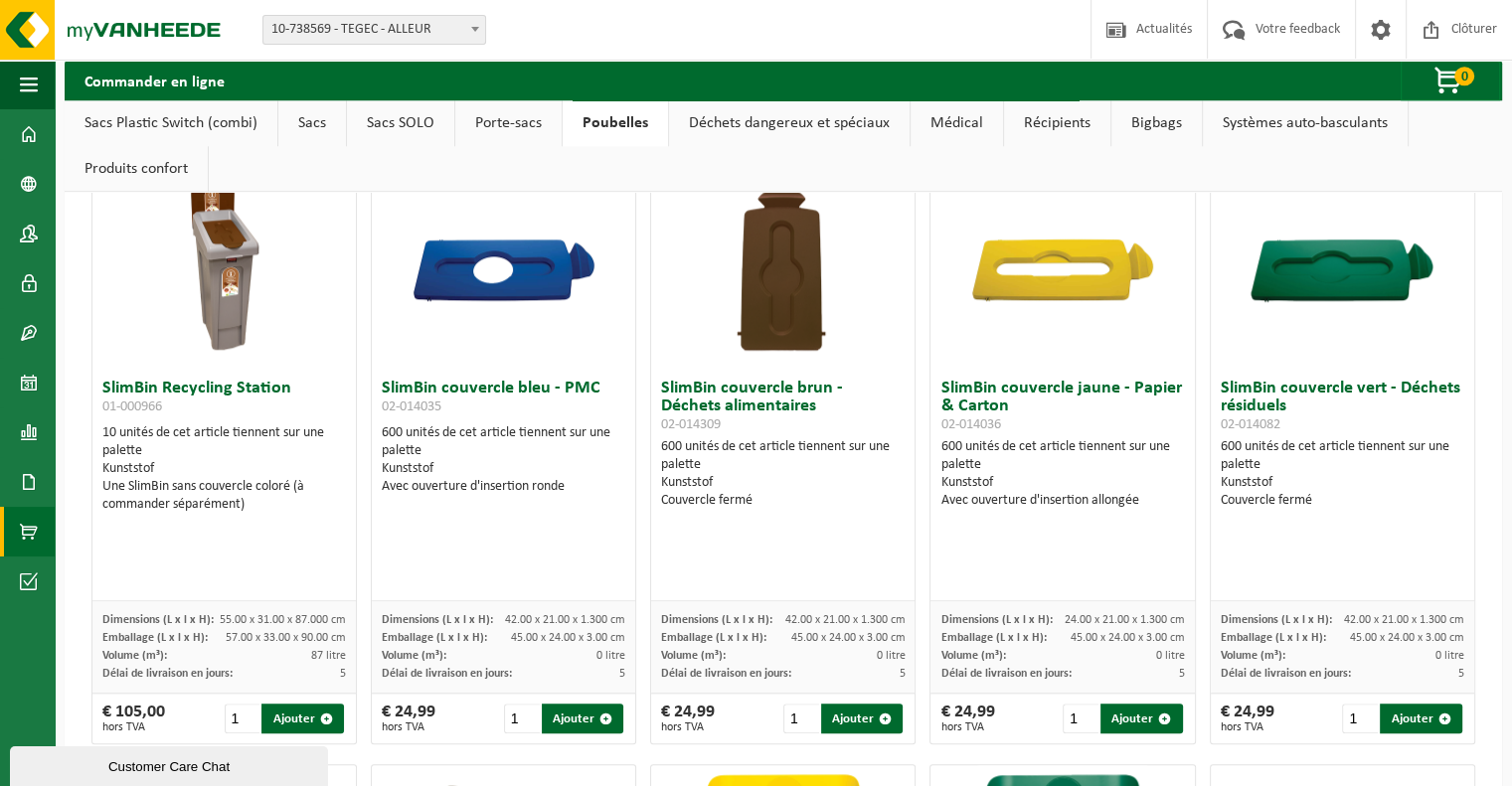
click at [504, 130] on link "Porte-sacs" at bounding box center [508, 124] width 106 height 46
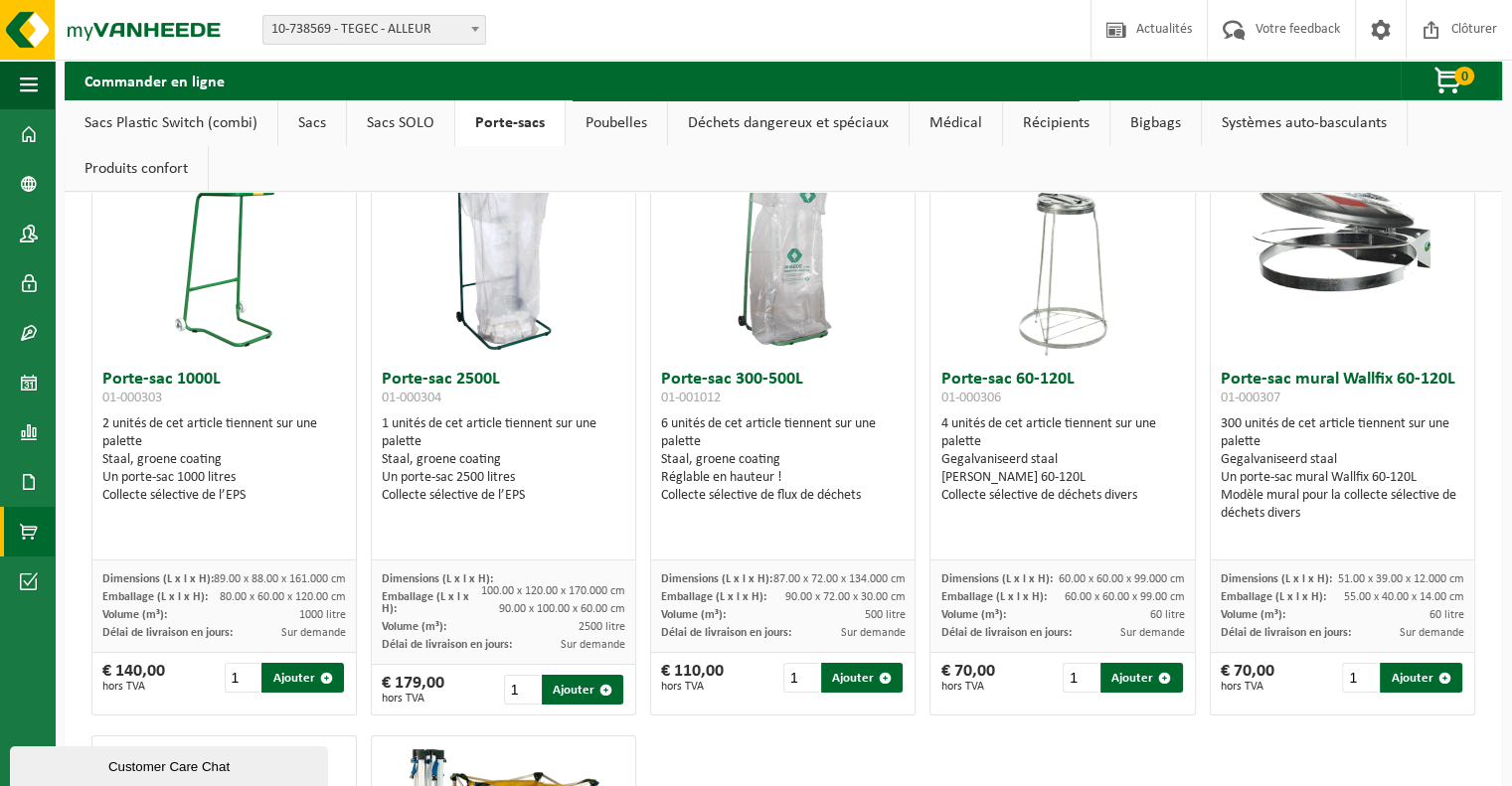
scroll to position [0, 0]
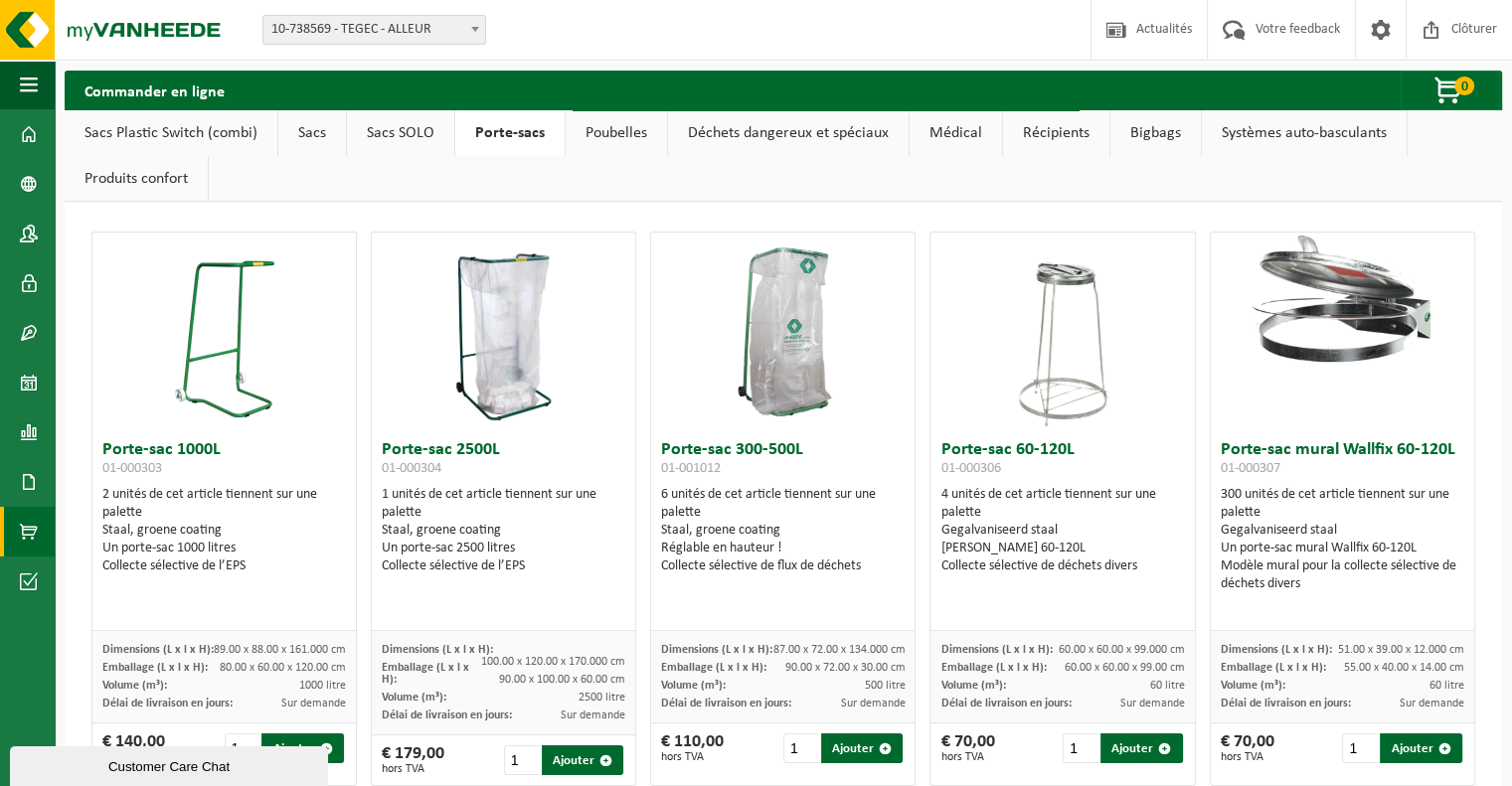
click at [786, 132] on link "Déchets dangereux et spéciaux" at bounding box center [788, 133] width 241 height 46
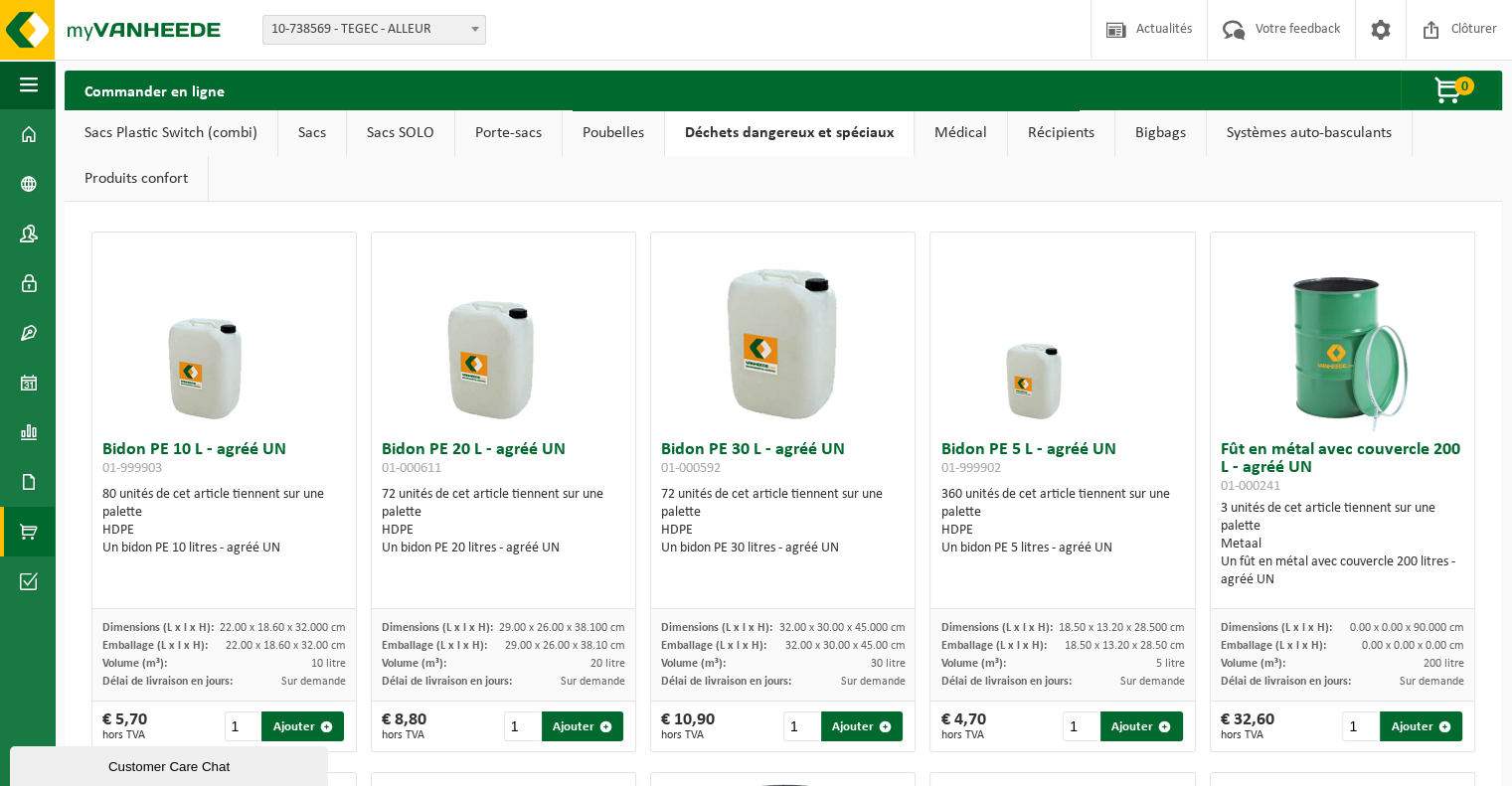
click at [937, 139] on link "Médical" at bounding box center [960, 133] width 93 height 46
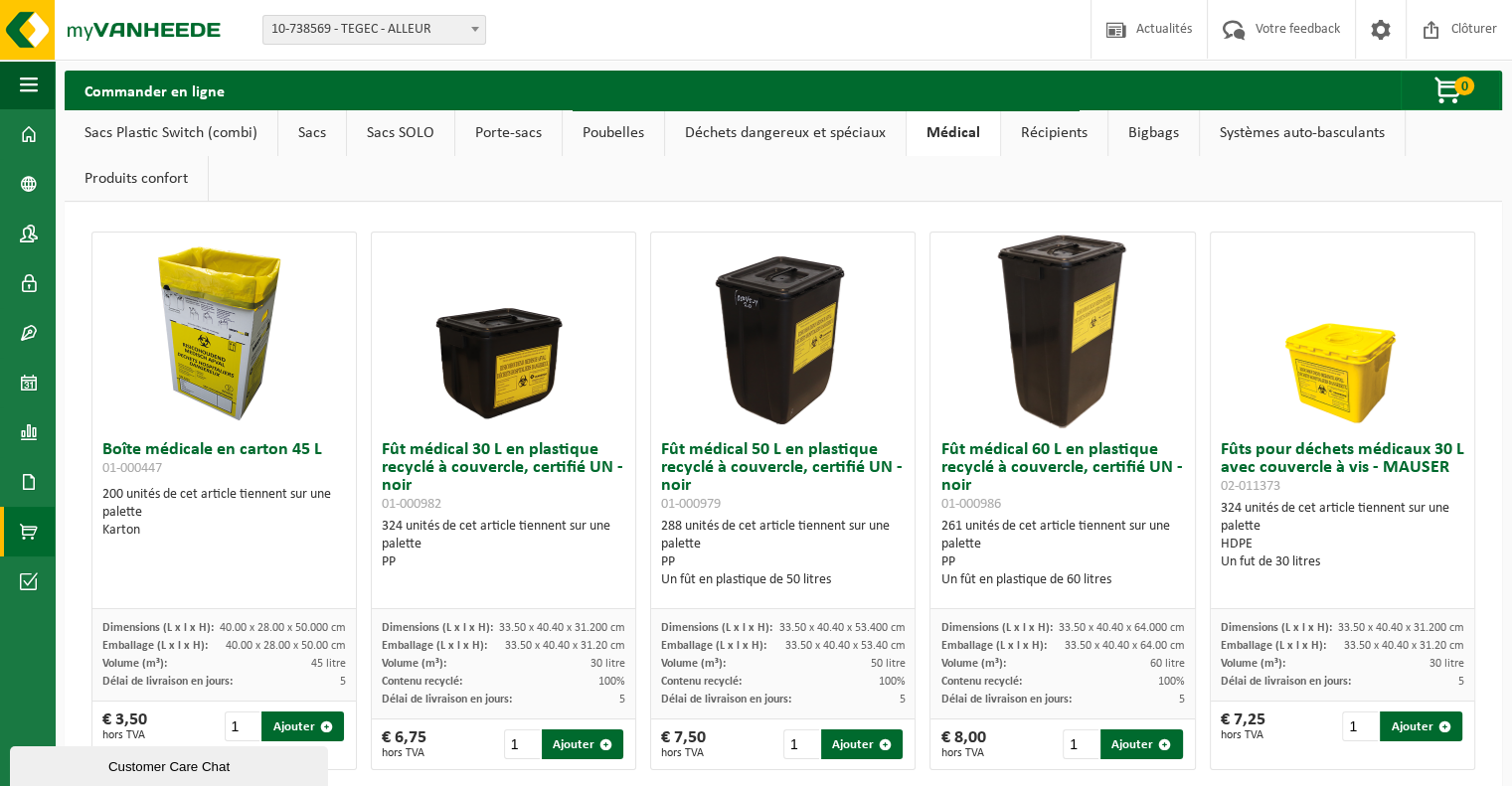
click at [1010, 136] on link "Récipients" at bounding box center [1054, 133] width 106 height 46
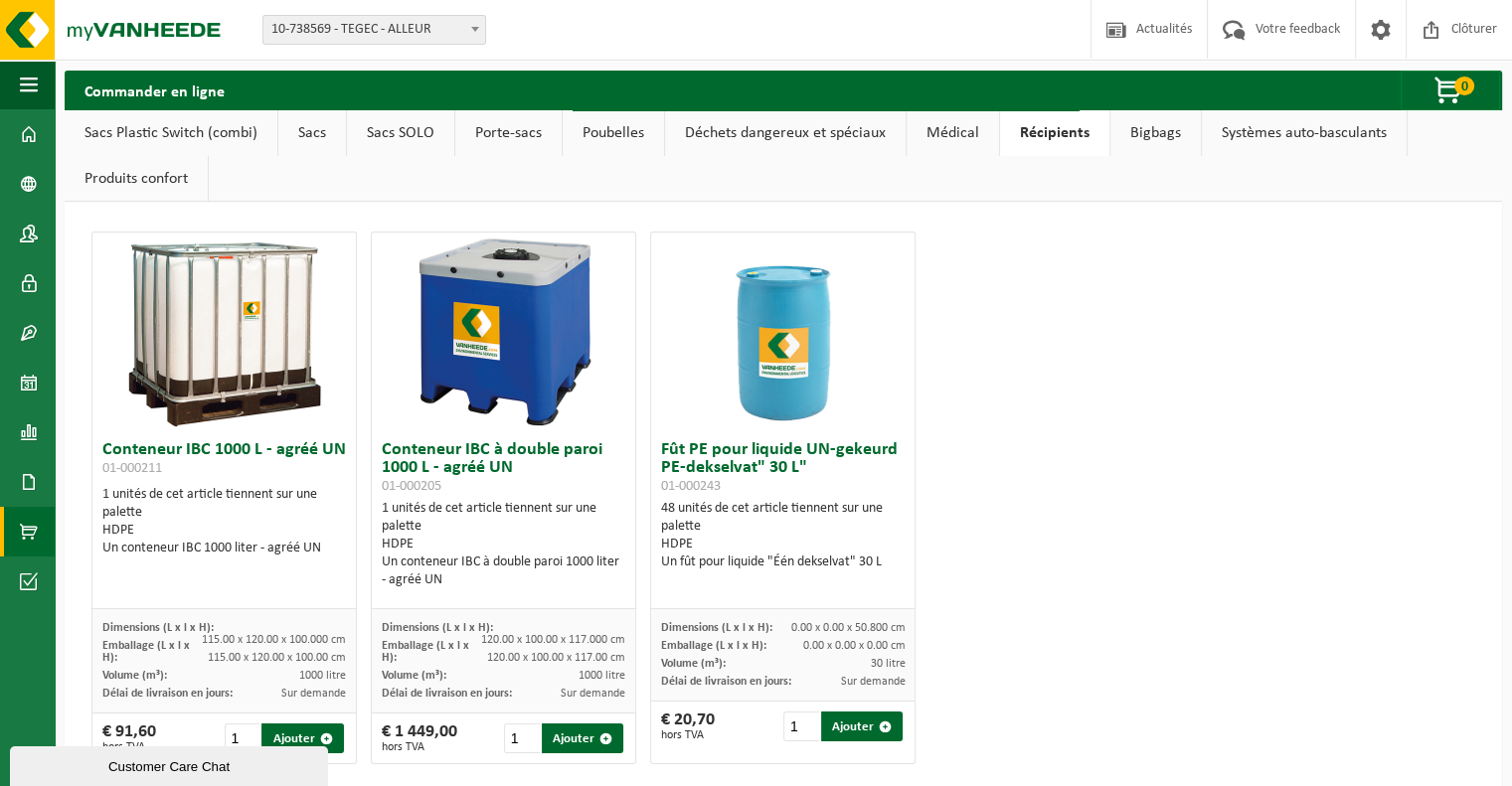
click at [772, 0] on div "Site: 10-738569 - TEGEC - ALLEUR 10-961201 - TEGEC/N° 4 - ALLEUR 10-738569 - TE…" at bounding box center [756, 30] width 1512 height 61
